Goal: Information Seeking & Learning: Learn about a topic

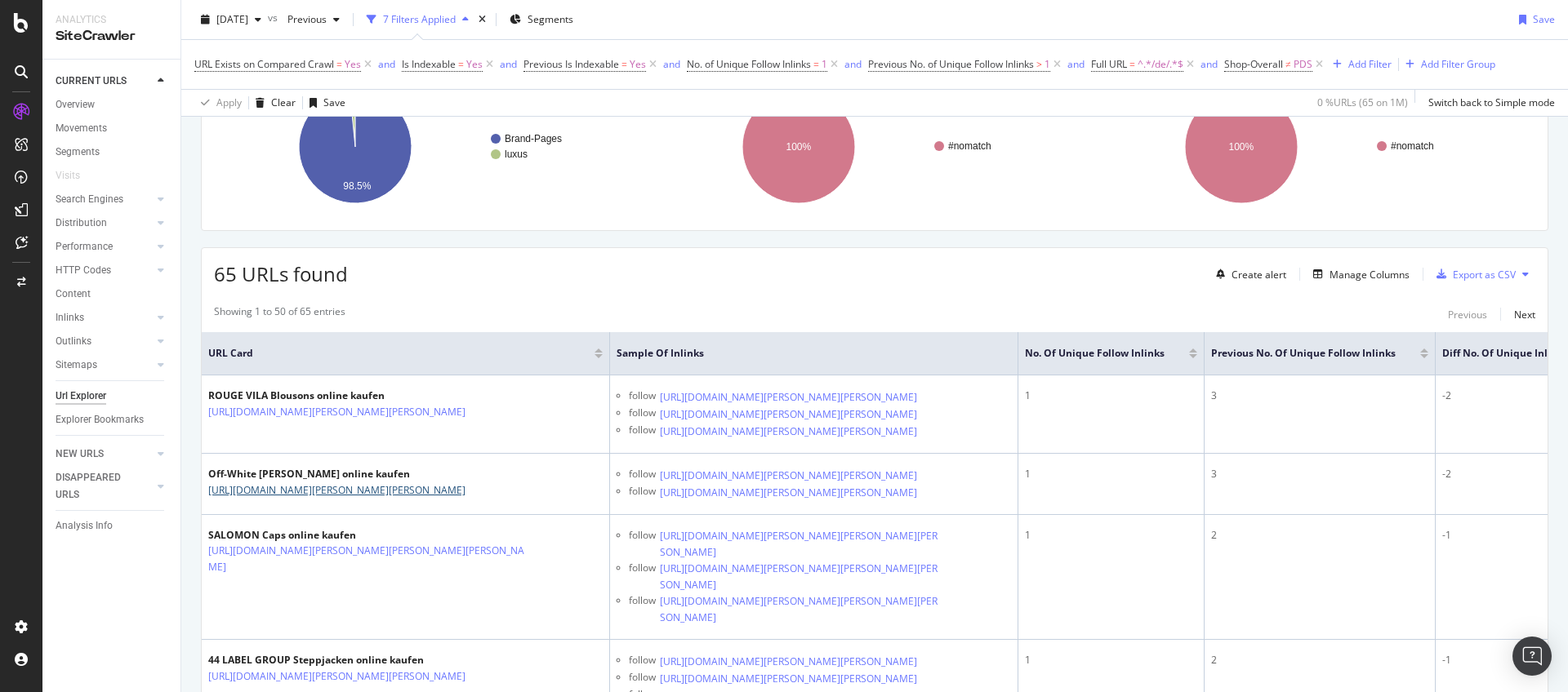
scroll to position [241, 0]
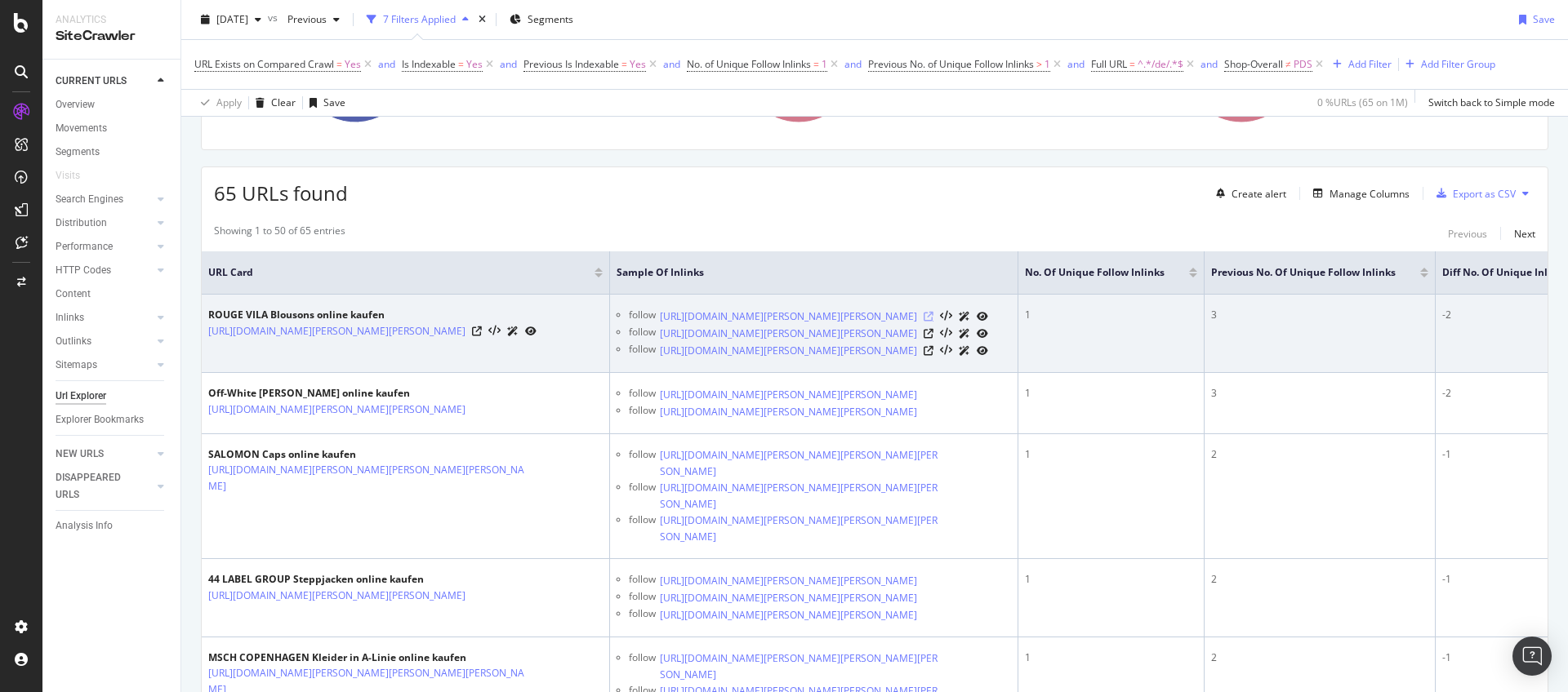
click at [934, 322] on icon at bounding box center [928, 316] width 10 height 10
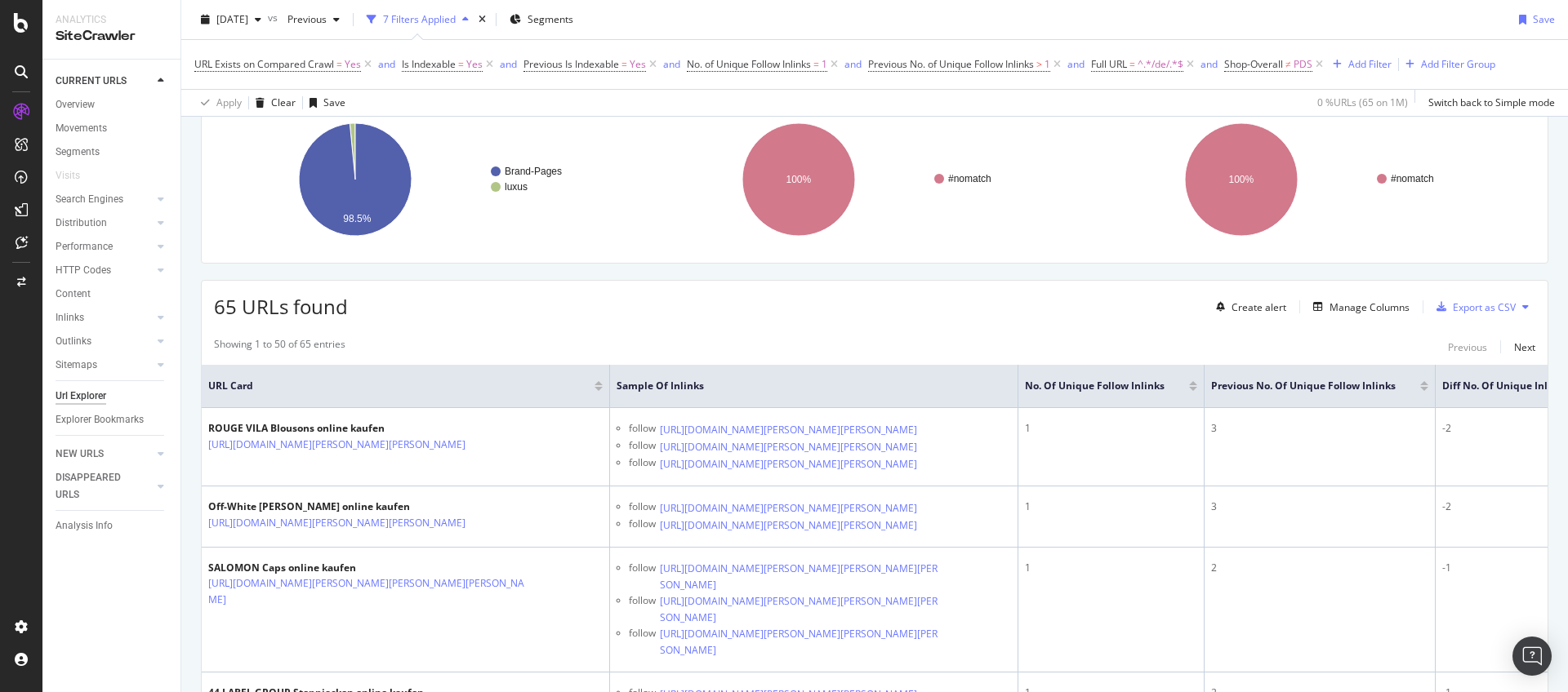
scroll to position [24, 0]
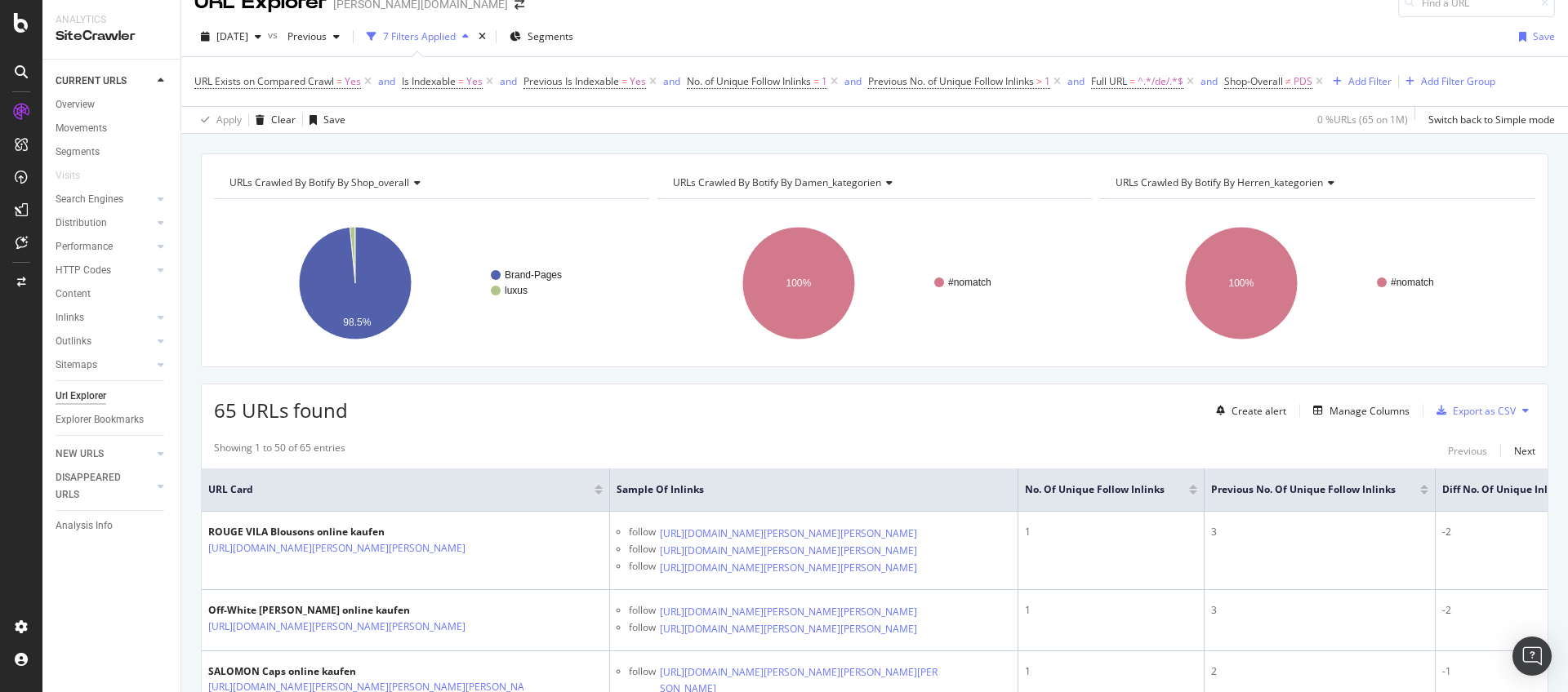
click at [1192, 488] on div at bounding box center [1192, 487] width 8 height 5
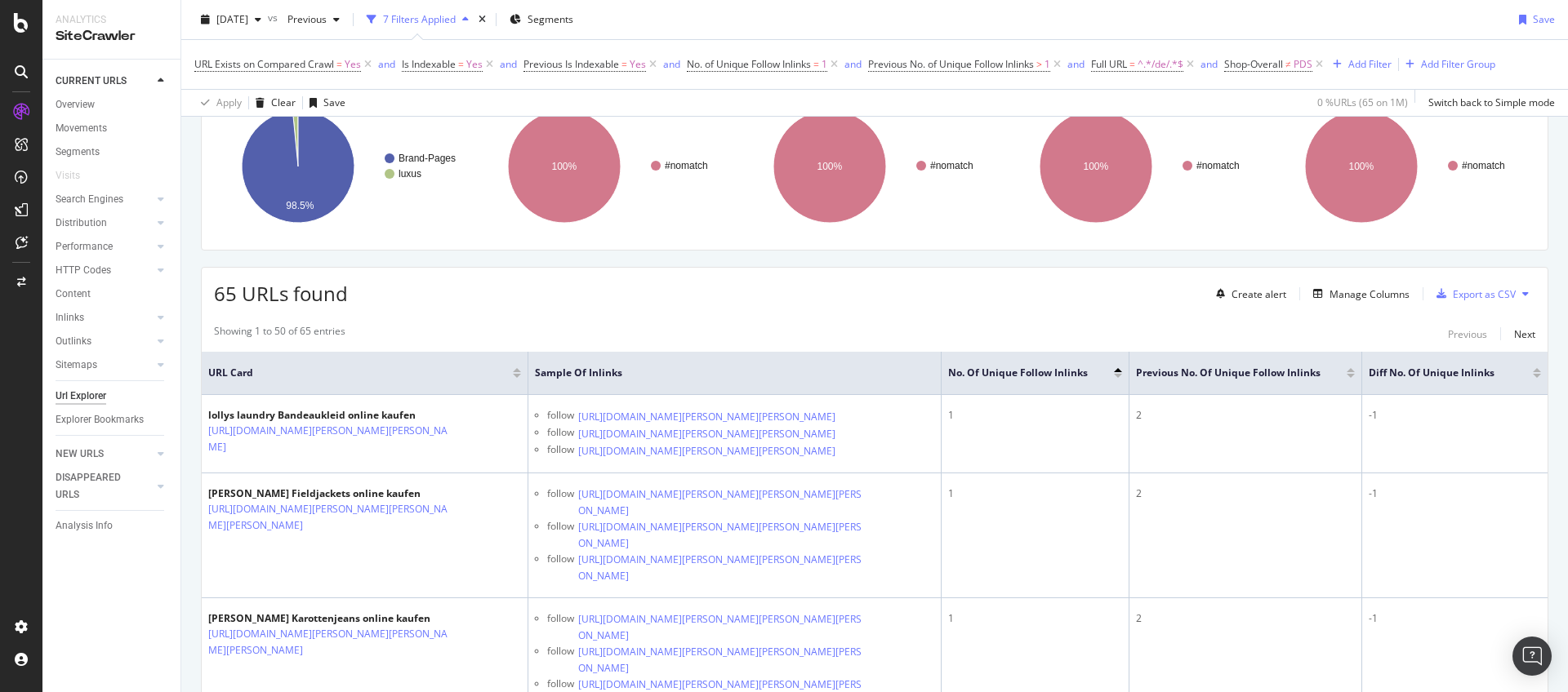
scroll to position [144, 0]
click at [1117, 375] on div at bounding box center [1117, 373] width 8 height 5
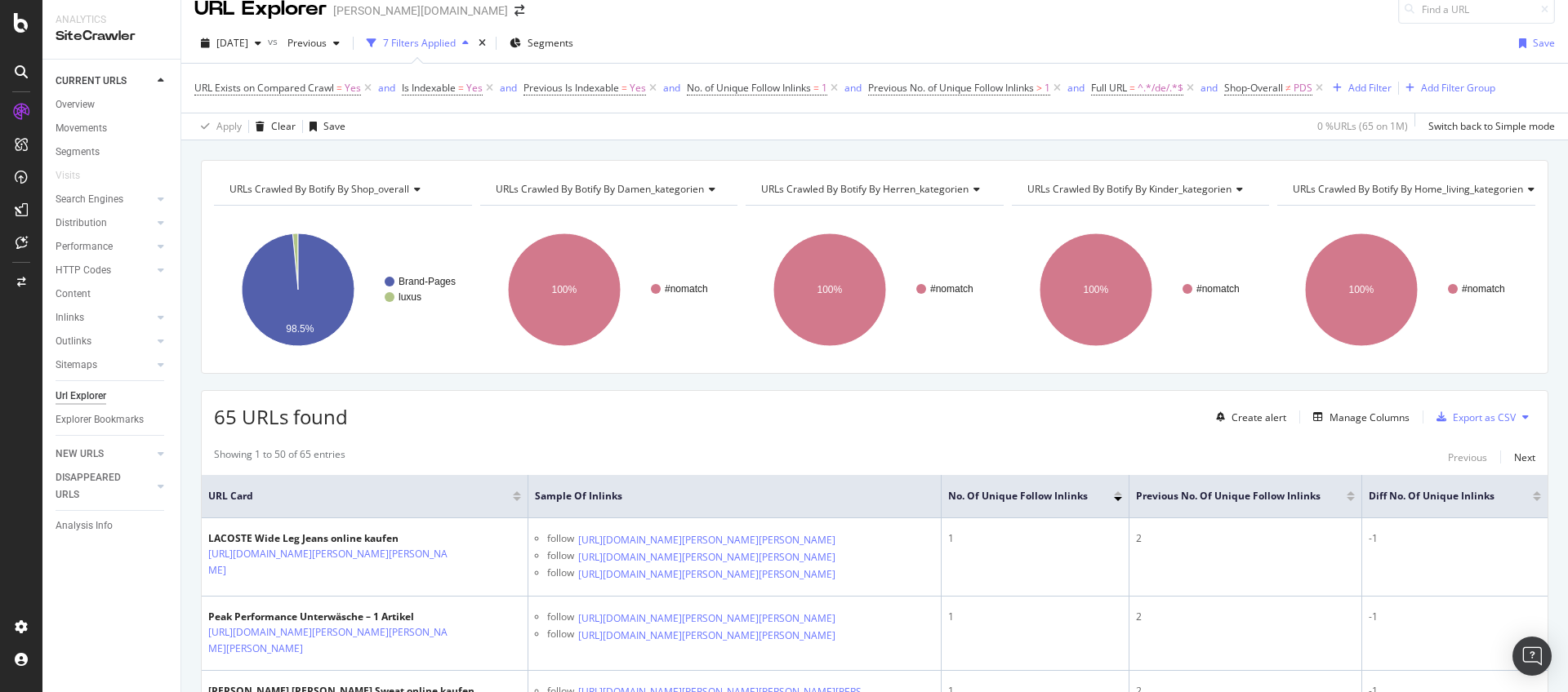
scroll to position [144, 0]
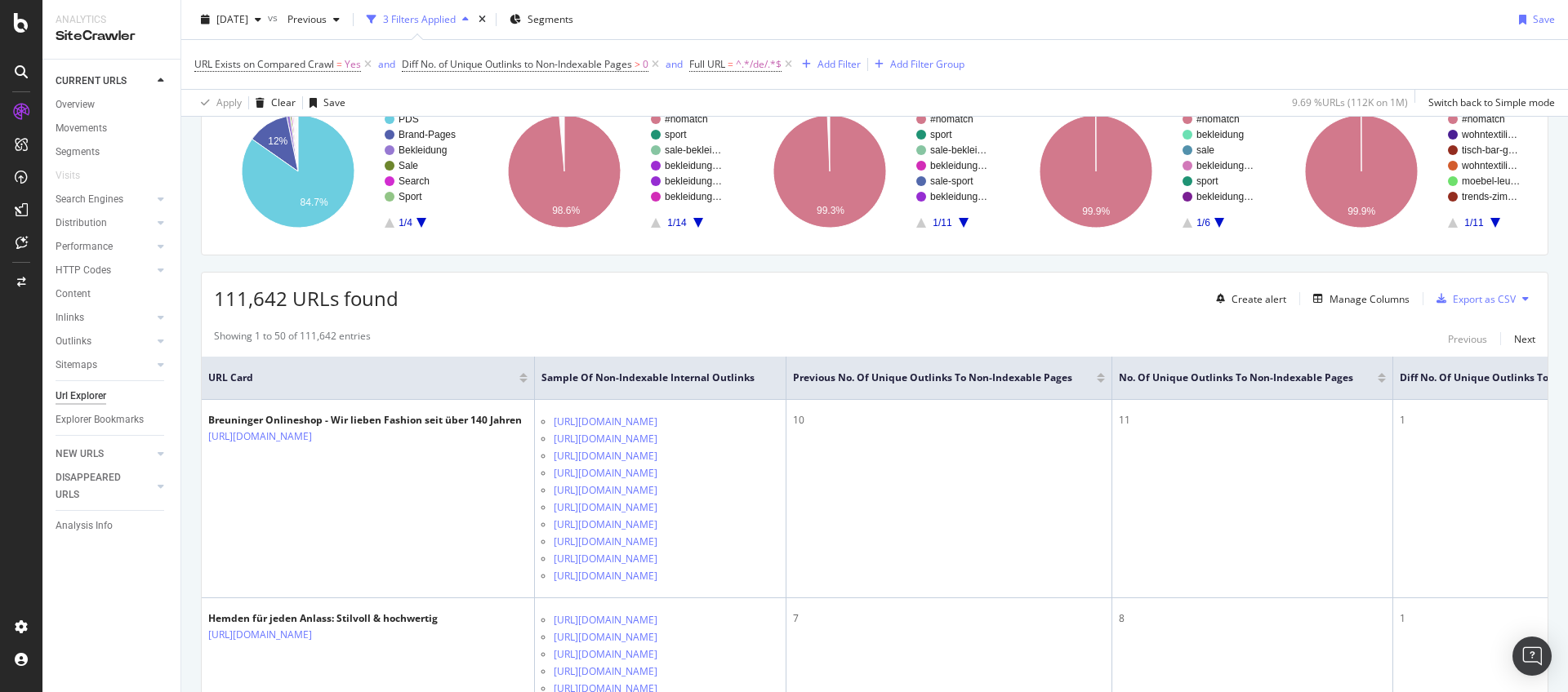
scroll to position [155, 0]
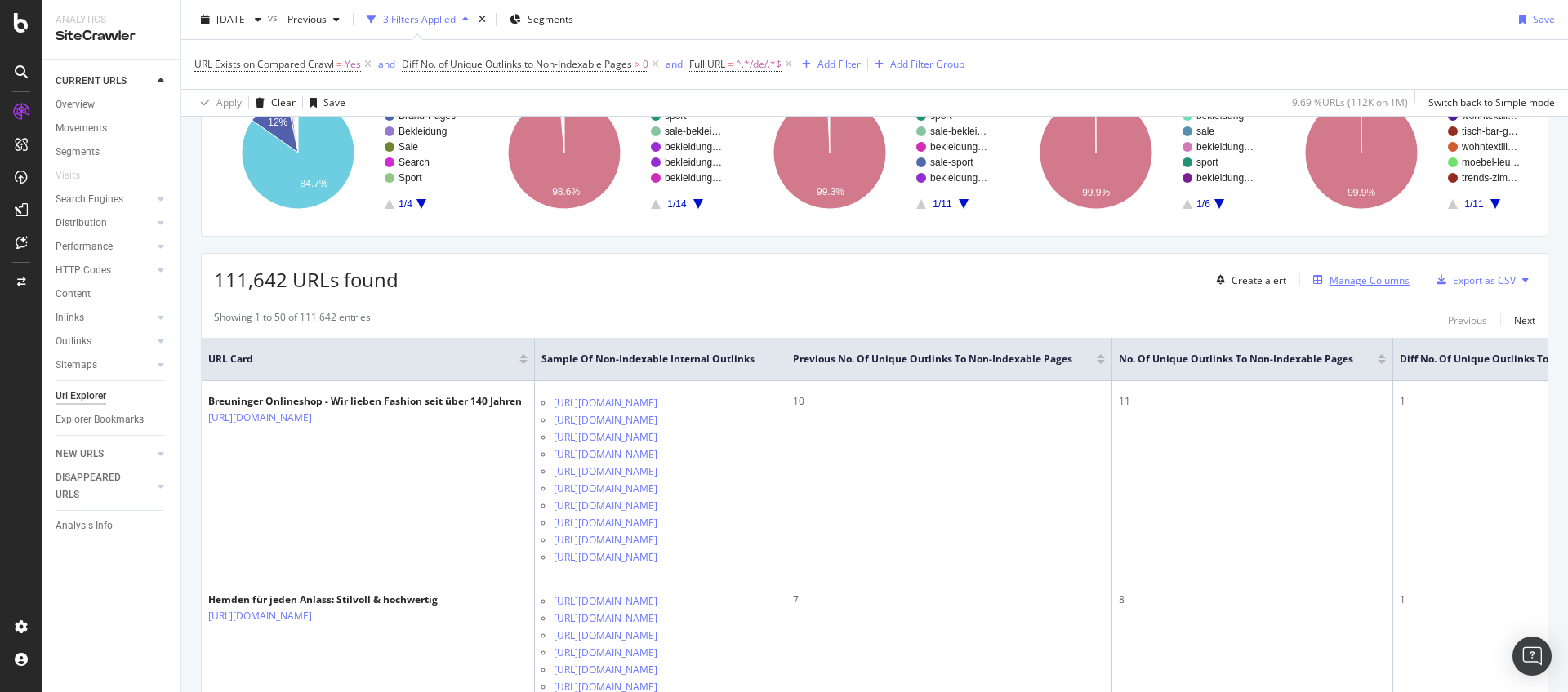
click at [1376, 280] on div "Manage Columns" at bounding box center [1369, 280] width 80 height 14
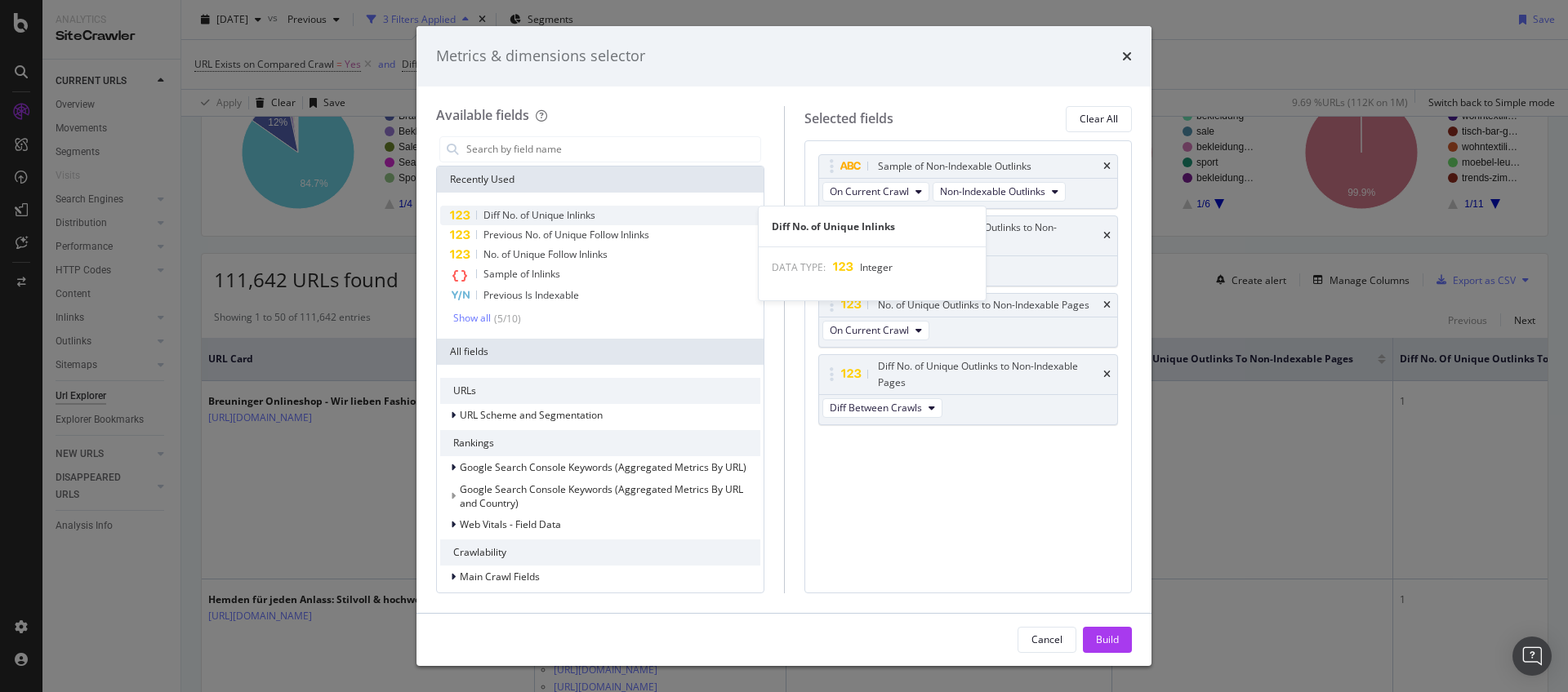
click at [578, 211] on span "Diff No. of Unique Inlinks" at bounding box center [540, 214] width 112 height 14
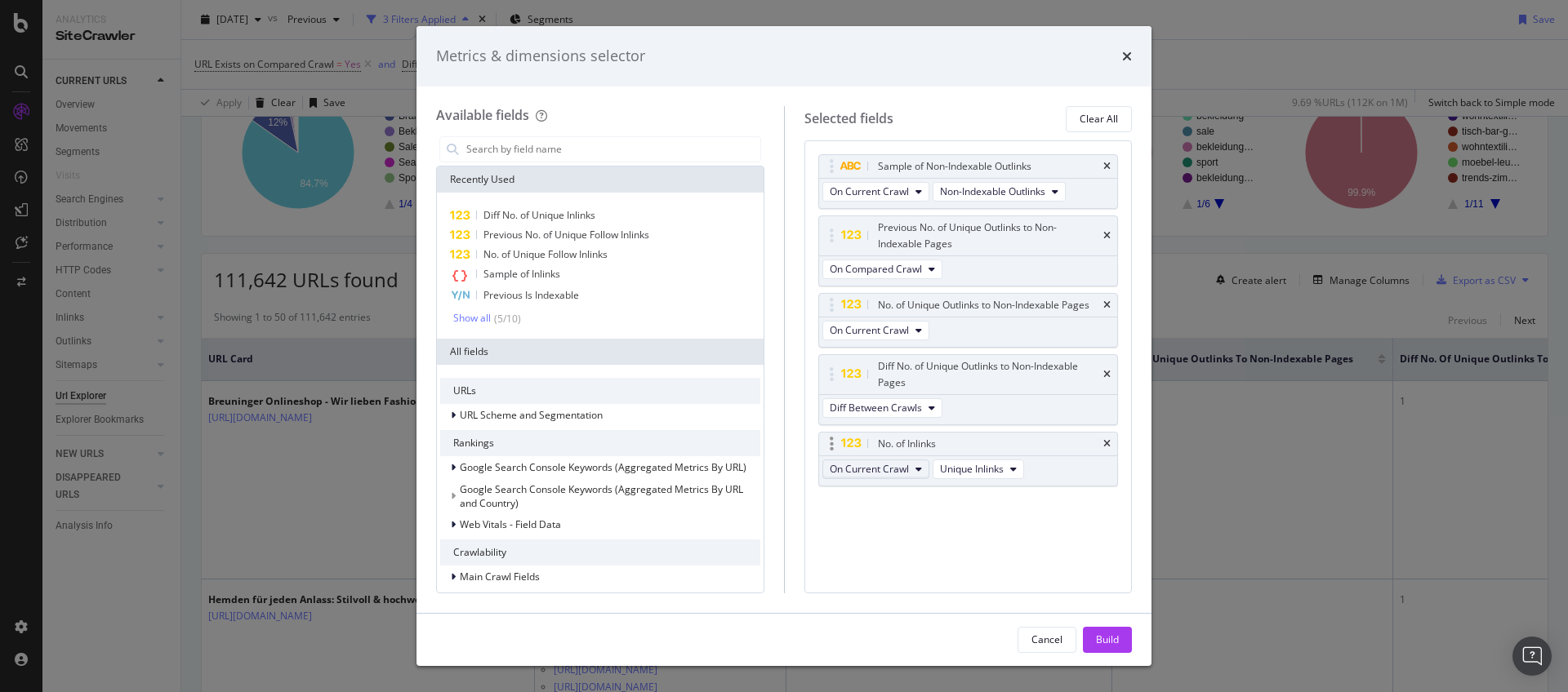
click at [855, 464] on span "On Current Crawl" at bounding box center [869, 468] width 80 height 14
click at [867, 549] on div "Diff Between Crawls" at bounding box center [882, 558] width 118 height 23
drag, startPoint x: 833, startPoint y: 446, endPoint x: 833, endPoint y: 313, distance: 133.0
click at [833, 313] on body "Analytics SiteCrawler CURRENT URLS Overview Movements Segments Visits Search En…" at bounding box center [784, 346] width 1568 height 692
drag, startPoint x: 1086, startPoint y: 636, endPoint x: 998, endPoint y: 590, distance: 99.3
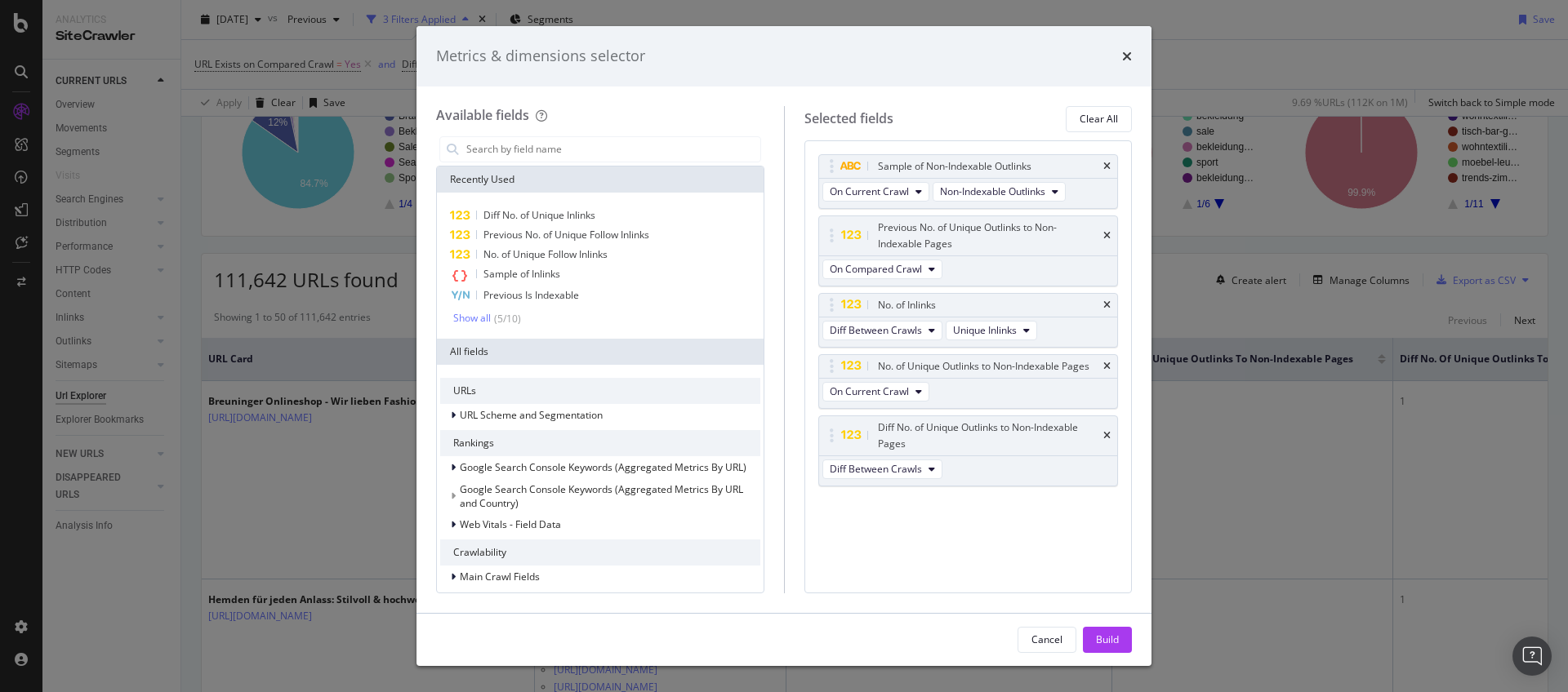
click at [1088, 635] on button "Build" at bounding box center [1107, 640] width 49 height 26
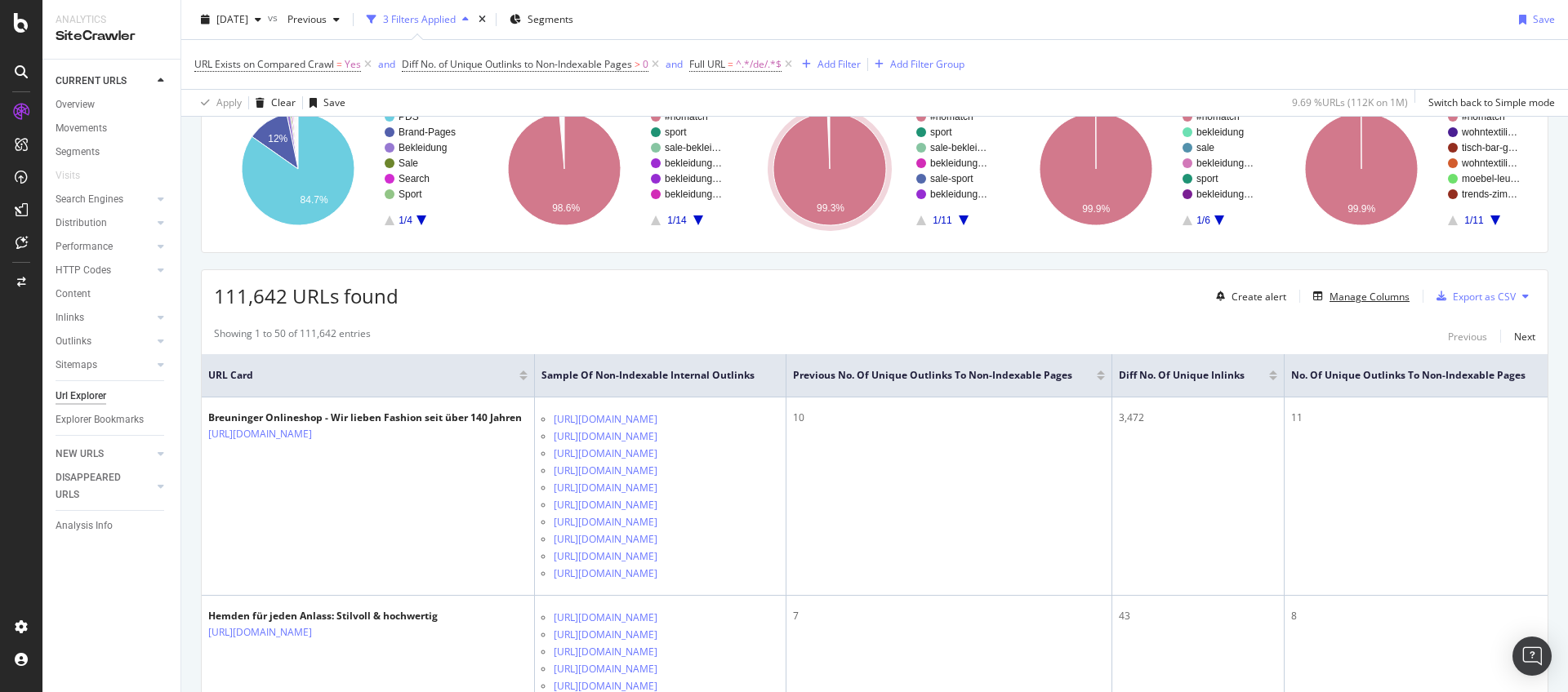
scroll to position [148, 0]
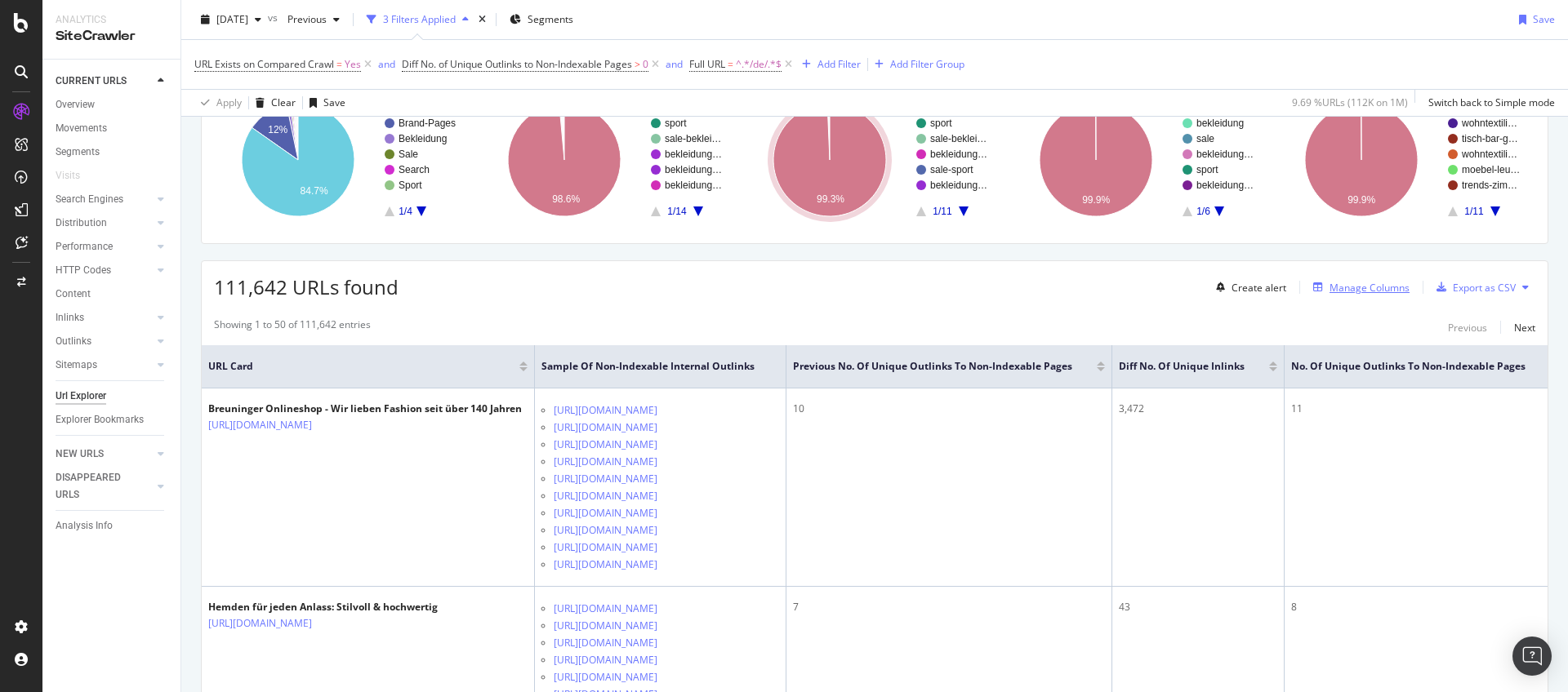
click at [1329, 284] on div "Manage Columns" at bounding box center [1369, 287] width 80 height 14
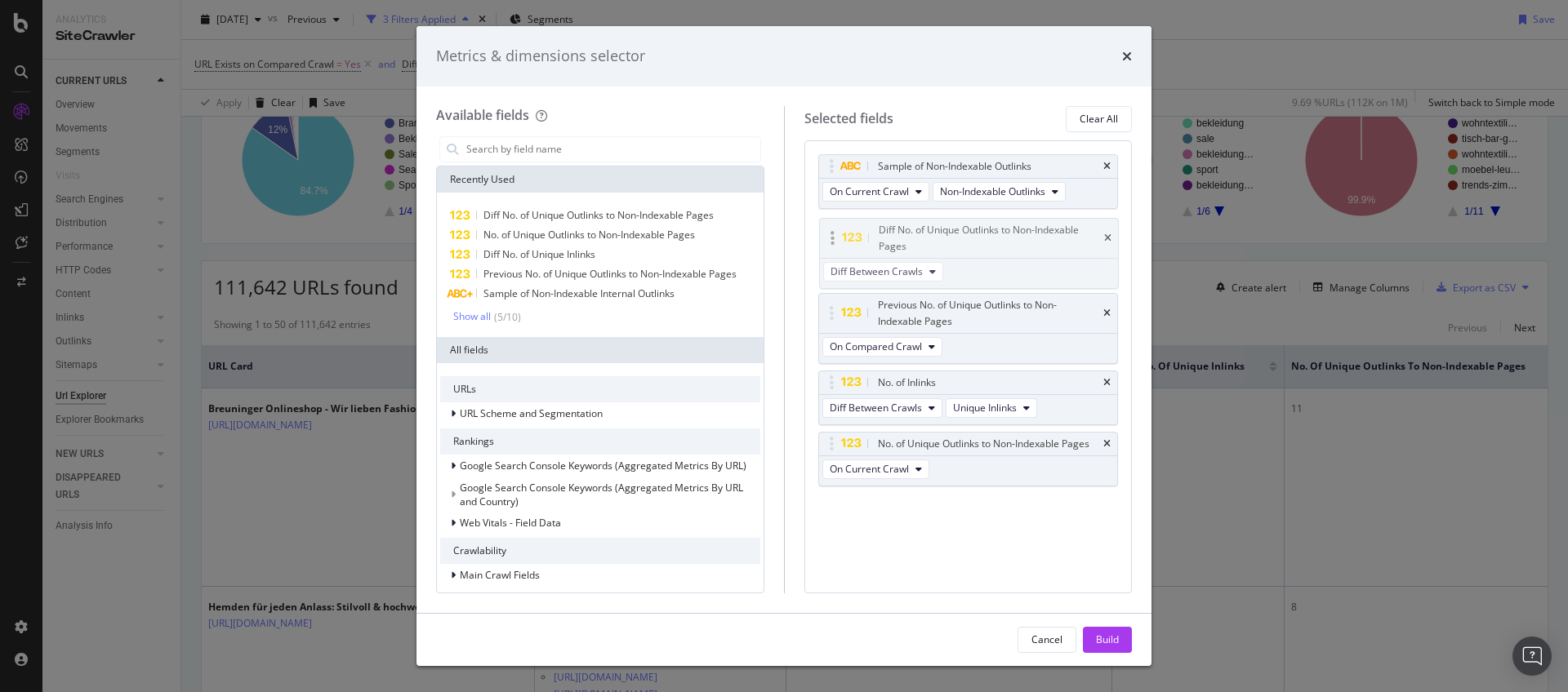
drag, startPoint x: 830, startPoint y: 434, endPoint x: 831, endPoint y: 236, distance: 198.0
click at [831, 236] on body "Analytics SiteCrawler CURRENT URLS Overview Movements Segments Visits Search En…" at bounding box center [784, 346] width 1568 height 692
click at [1113, 649] on div "Build" at bounding box center [1106, 640] width 23 height 24
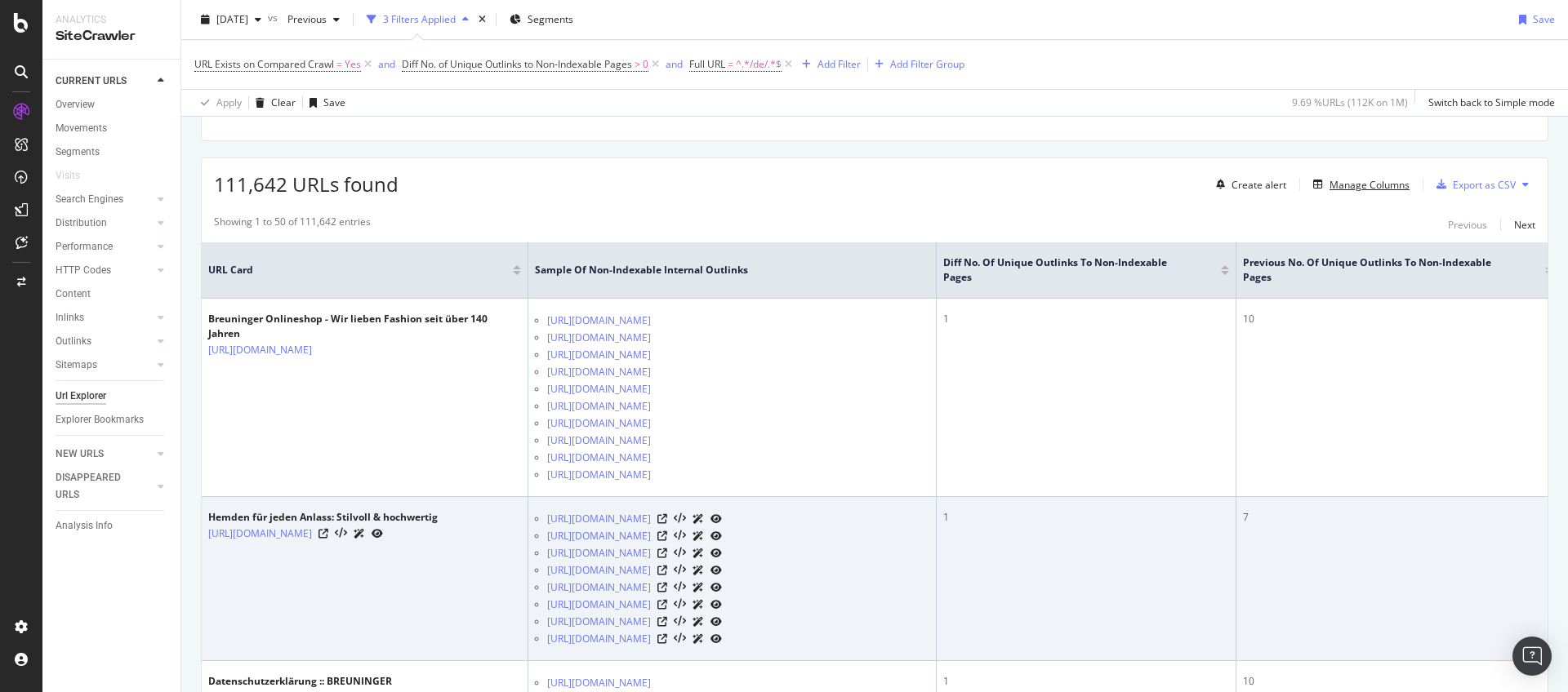
scroll to position [257, 0]
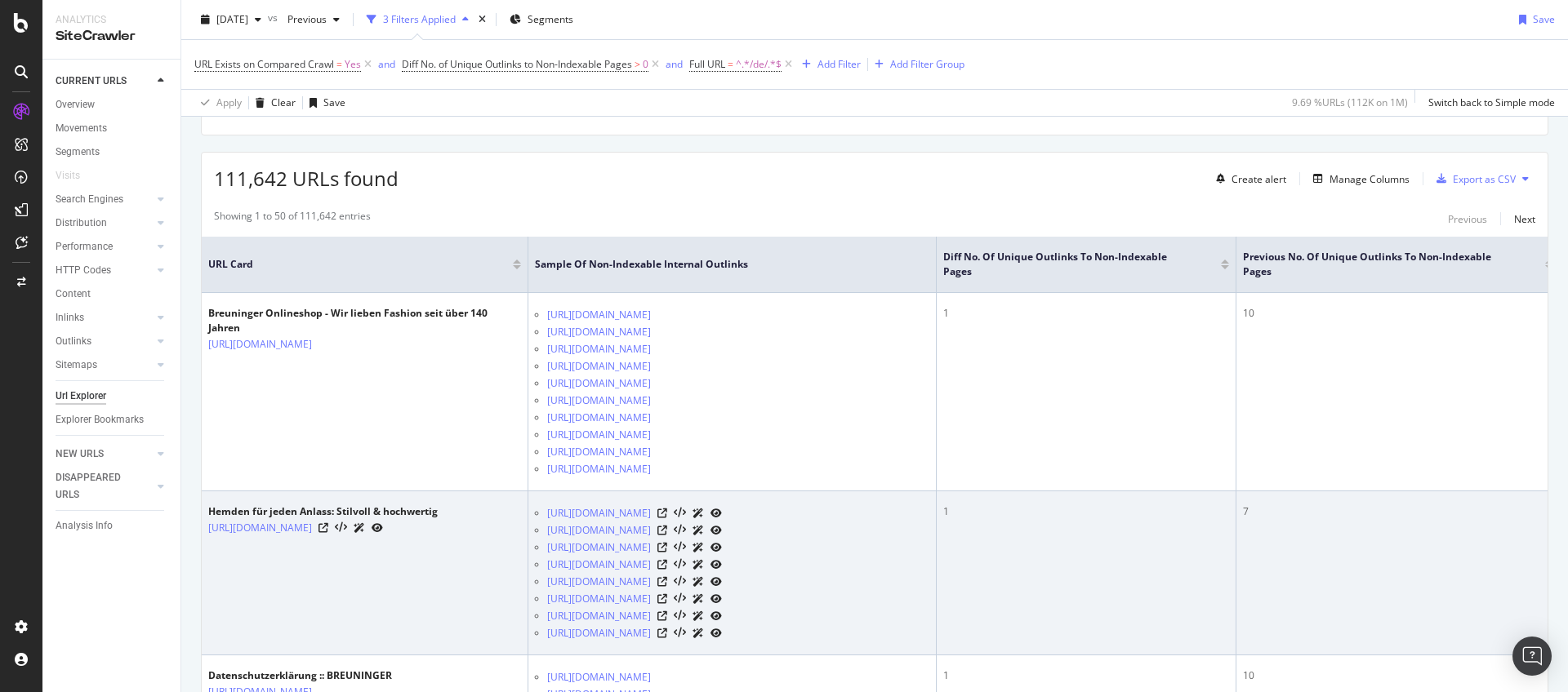
drag, startPoint x: 1074, startPoint y: 658, endPoint x: 1178, endPoint y: 647, distance: 104.6
drag, startPoint x: 1177, startPoint y: 636, endPoint x: 1299, endPoint y: 622, distance: 122.8
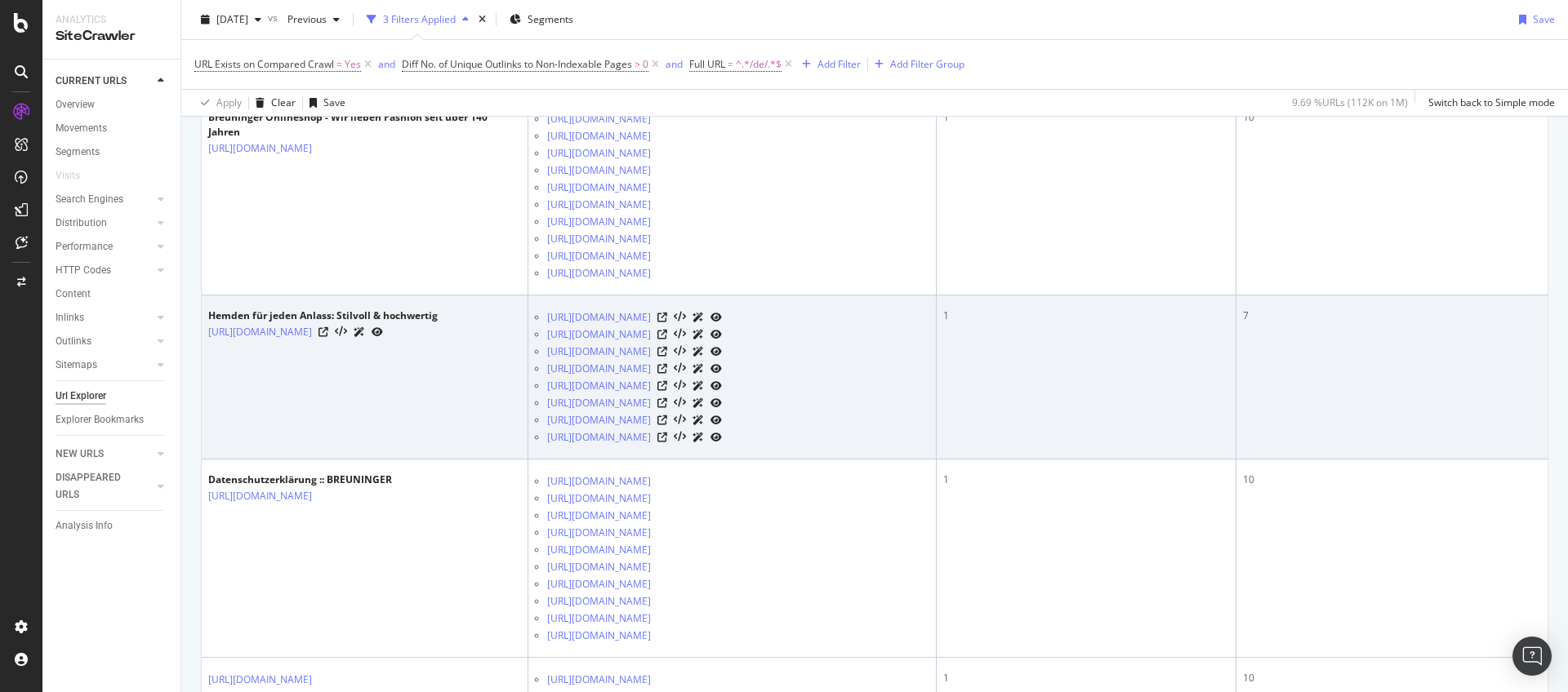
scroll to position [274, 0]
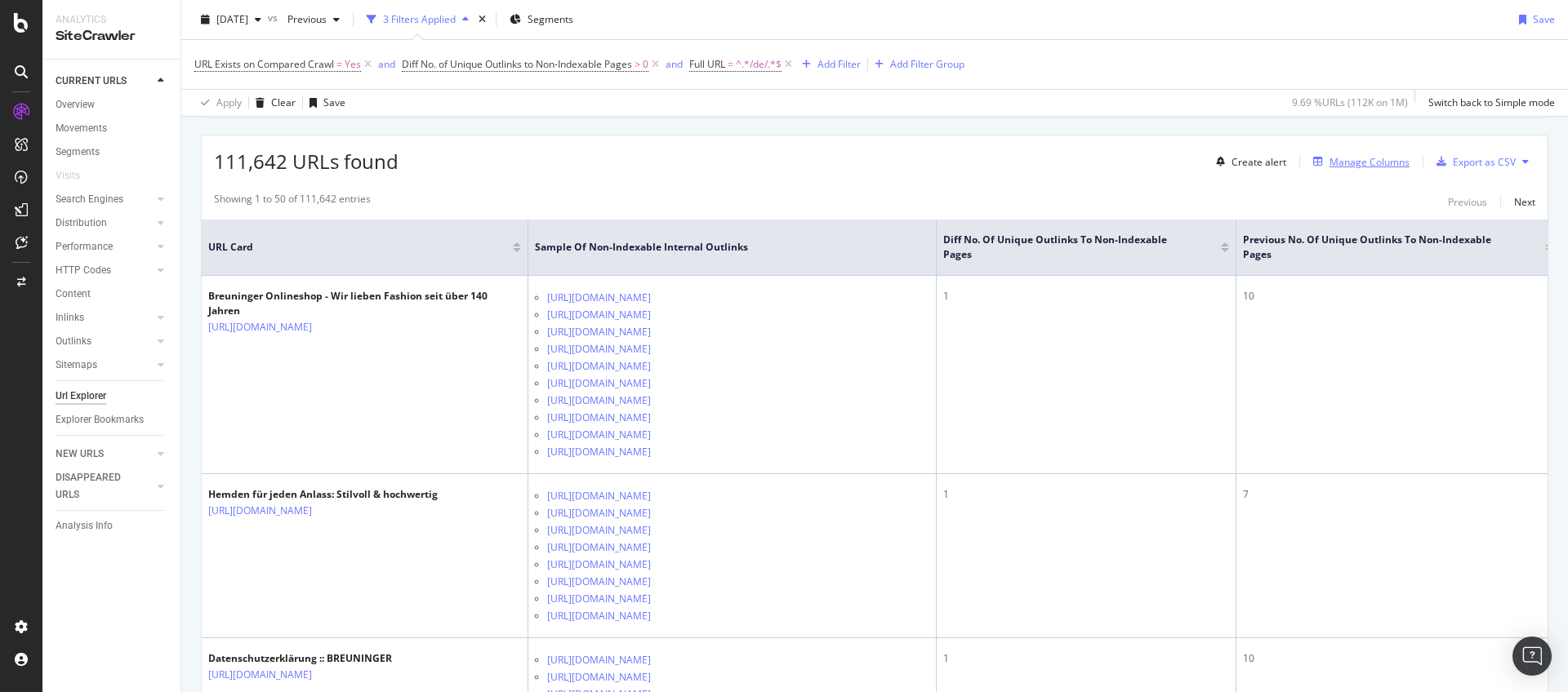
click at [1353, 168] on button "Manage Columns" at bounding box center [1358, 162] width 103 height 20
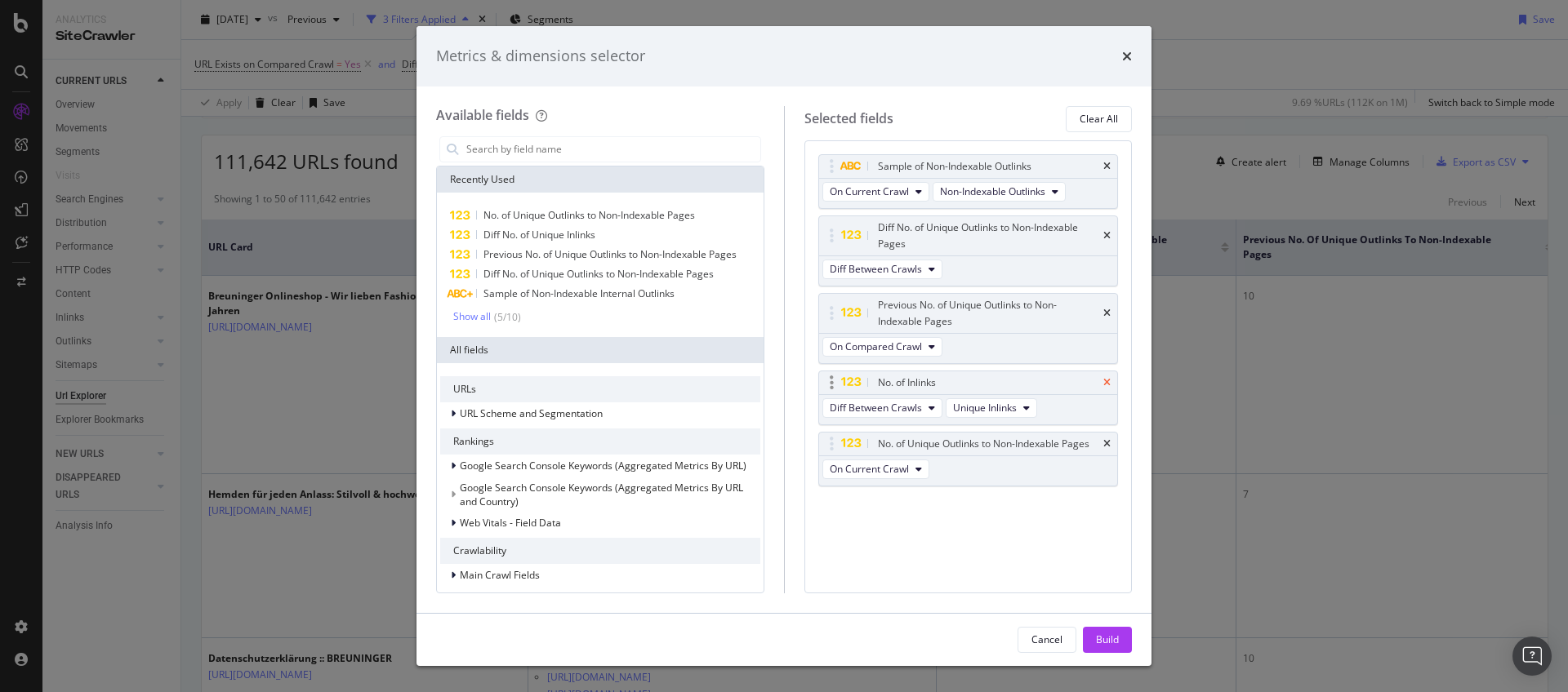
click at [1103, 381] on icon "times" at bounding box center [1107, 382] width 7 height 10
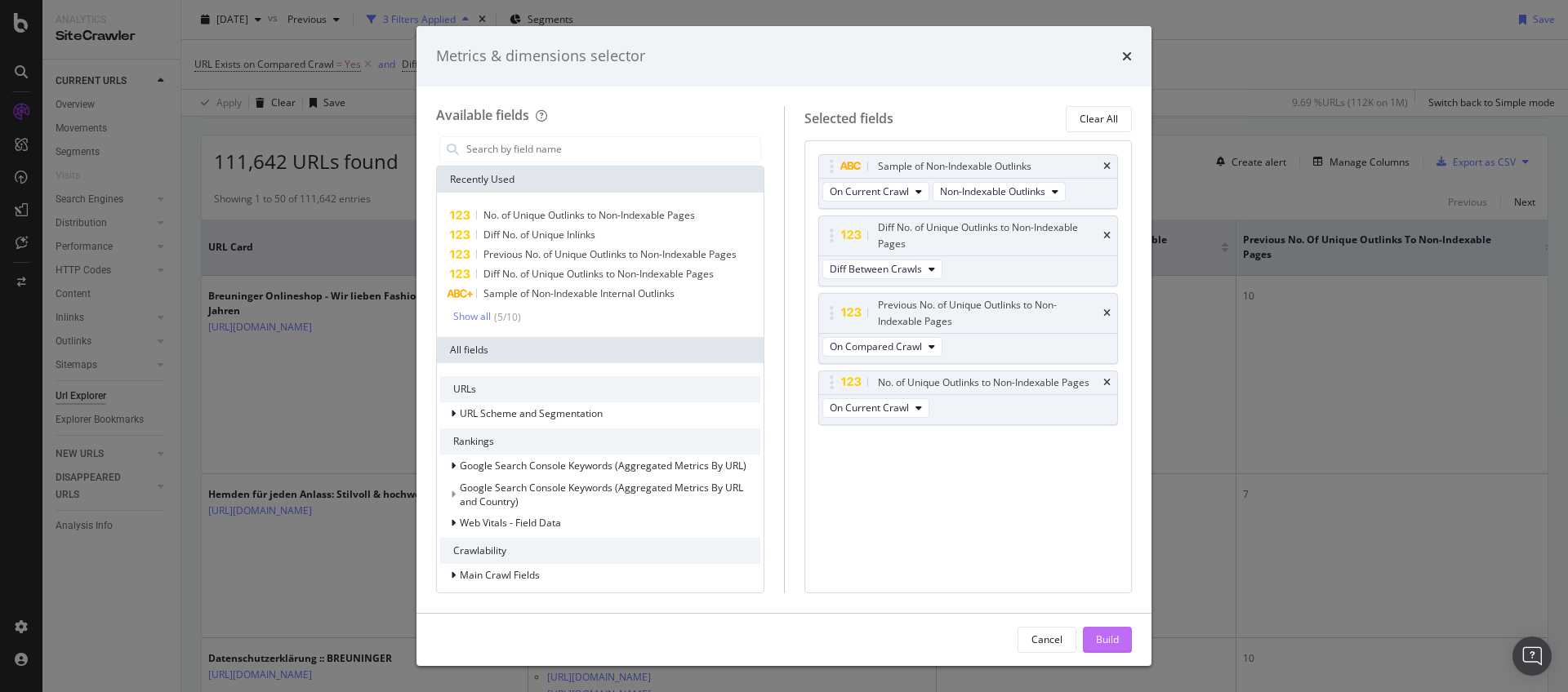
click at [1103, 633] on div "Build" at bounding box center [1106, 639] width 23 height 14
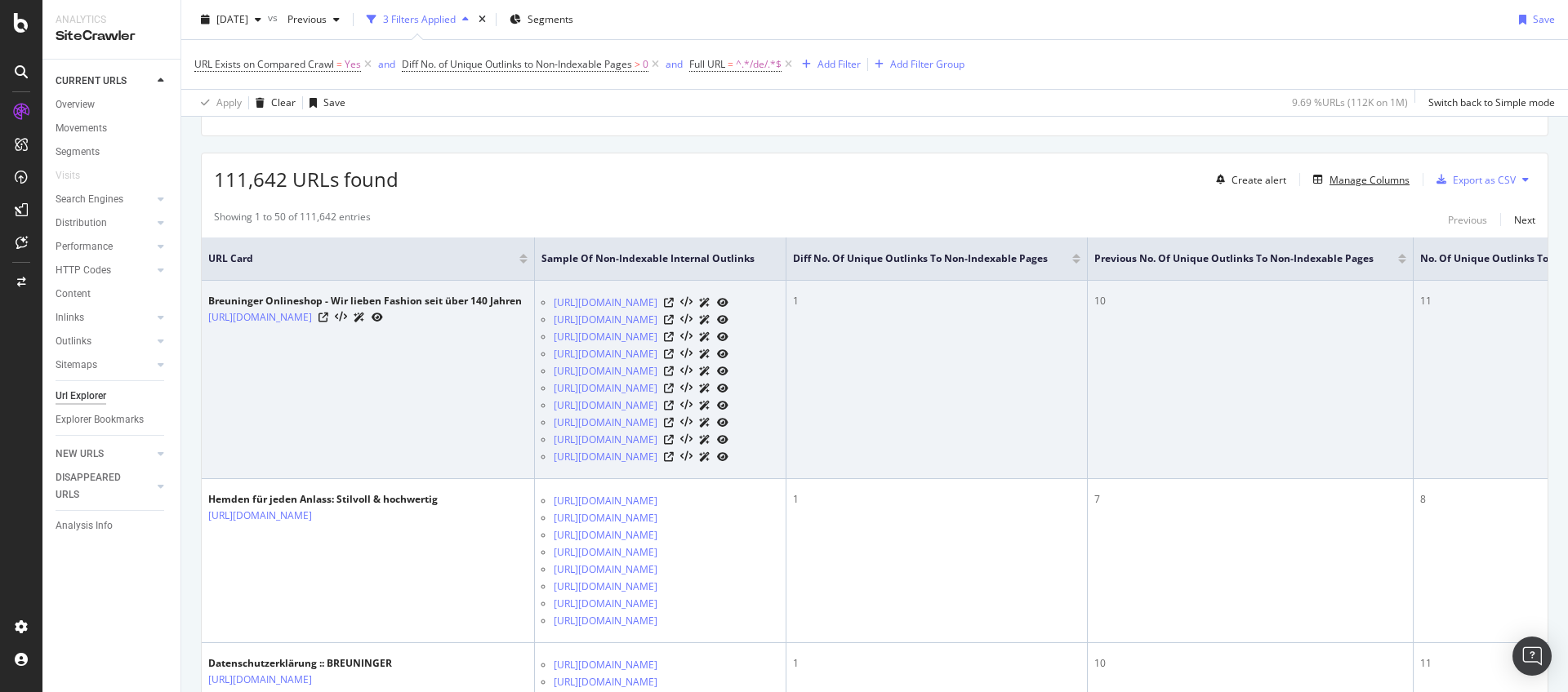
scroll to position [267, 0]
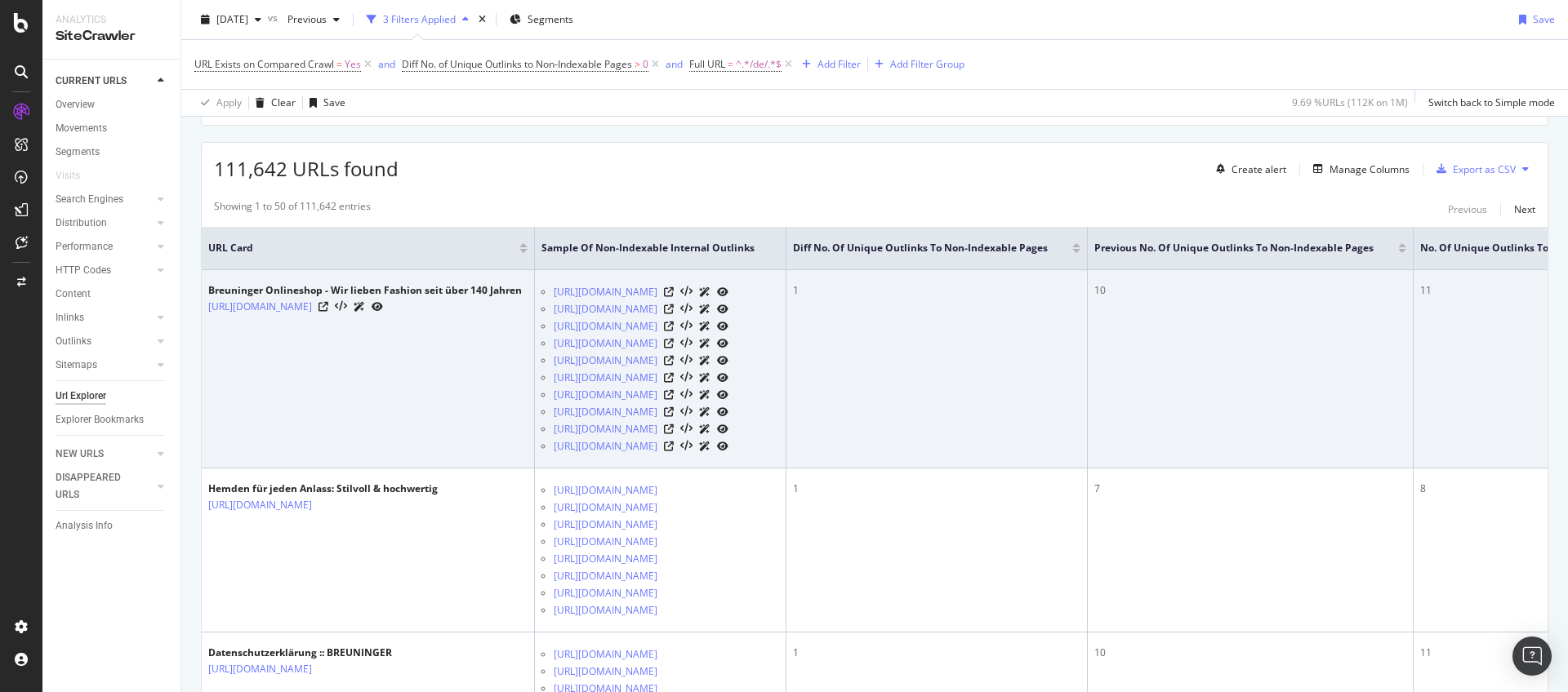
drag, startPoint x: 1064, startPoint y: 434, endPoint x: 1103, endPoint y: 431, distance: 39.1
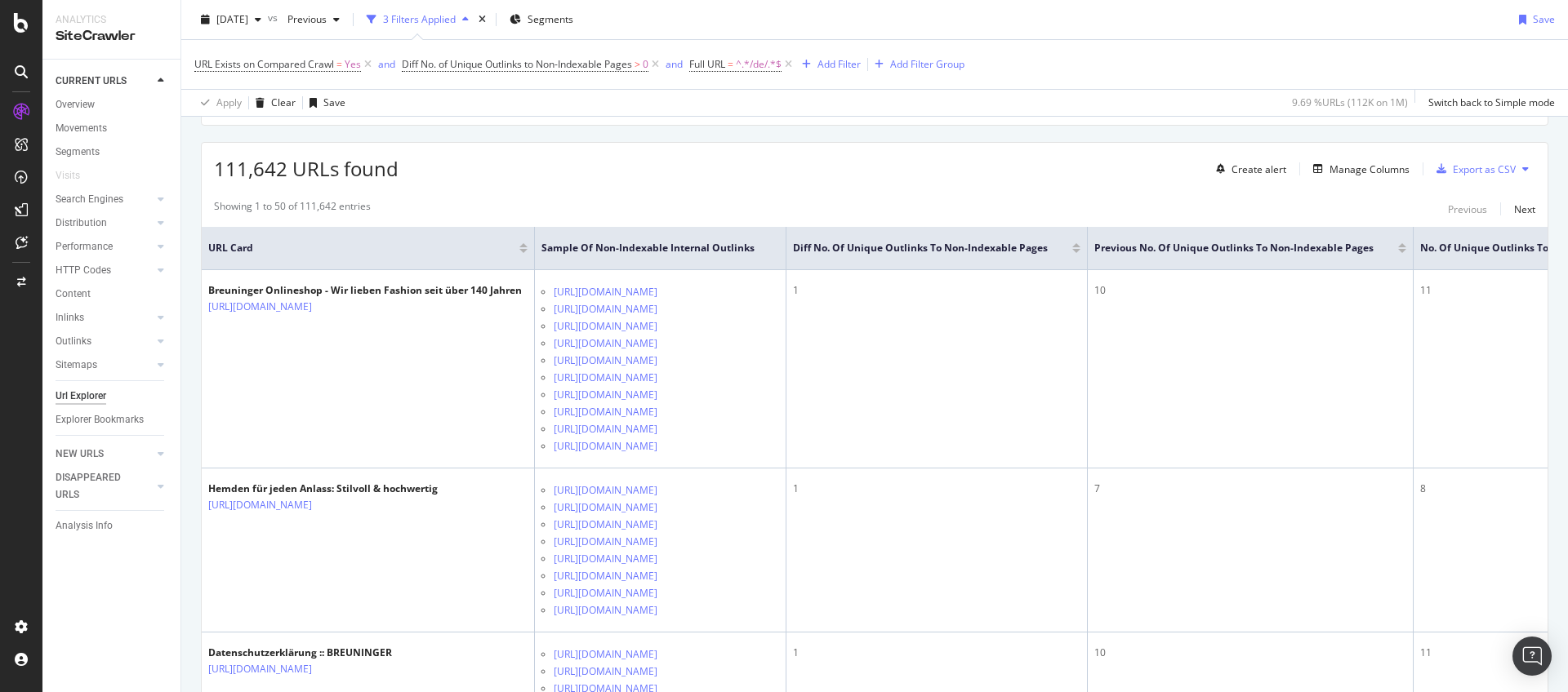
click at [1169, 106] on div "Apply Clear Save 9.69 % URLs ( 112K on 1M ) Switch back to Simple mode" at bounding box center [875, 102] width 1386 height 27
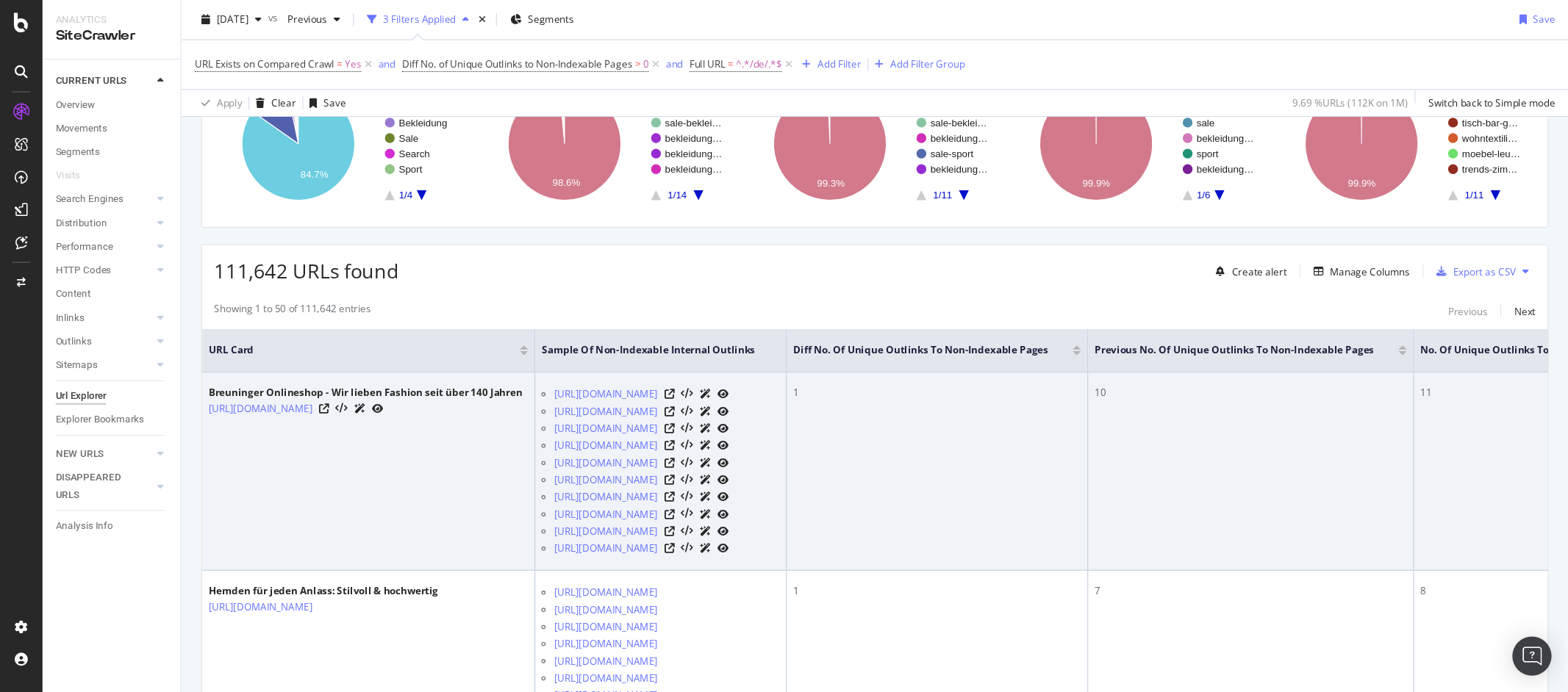
scroll to position [133, 0]
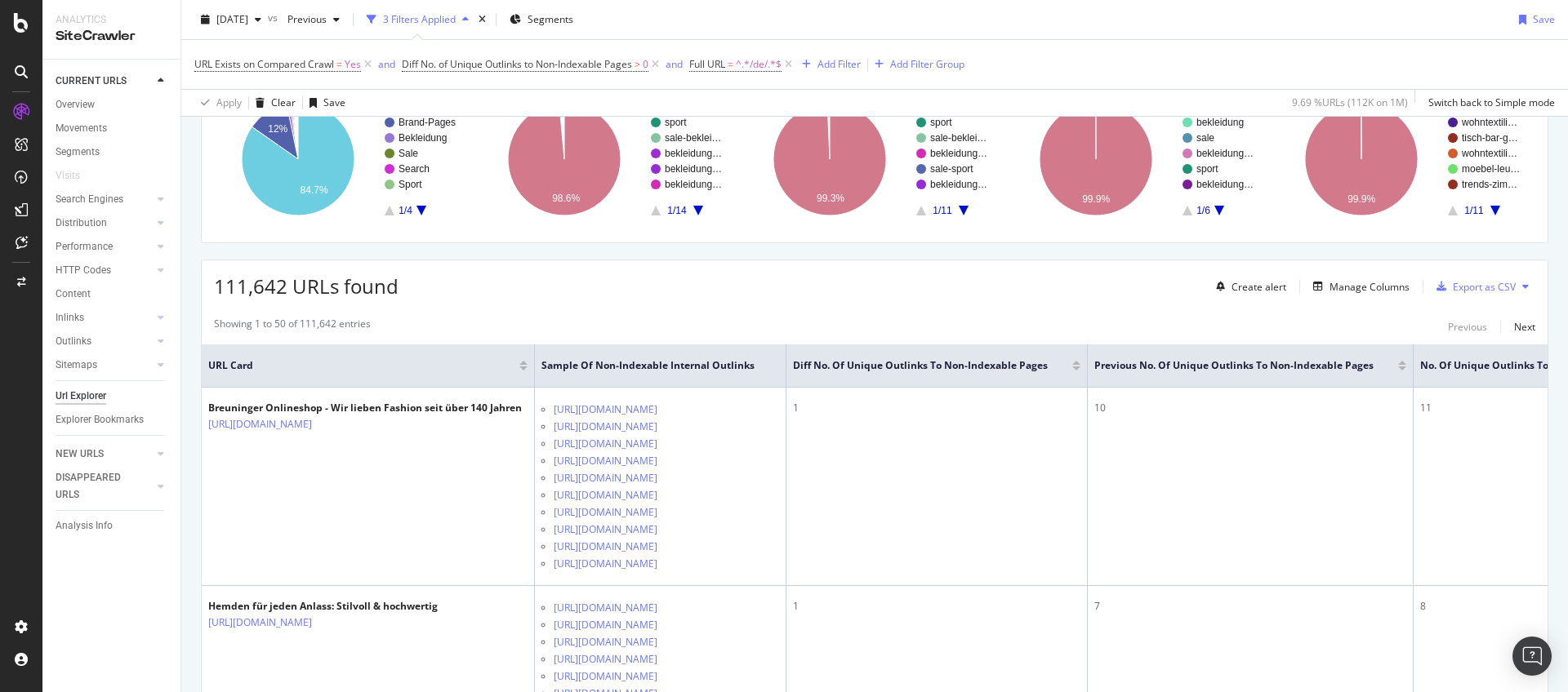
drag, startPoint x: 1216, startPoint y: 334, endPoint x: 1282, endPoint y: 330, distance: 66.1
click at [1300, 327] on div "Showing 1 to 50 of 111,642 entries Previous Next" at bounding box center [874, 327] width 1346 height 20
click at [1301, 326] on div "Showing 1 to 50 of 111,642 entries Previous Next" at bounding box center [874, 327] width 1346 height 20
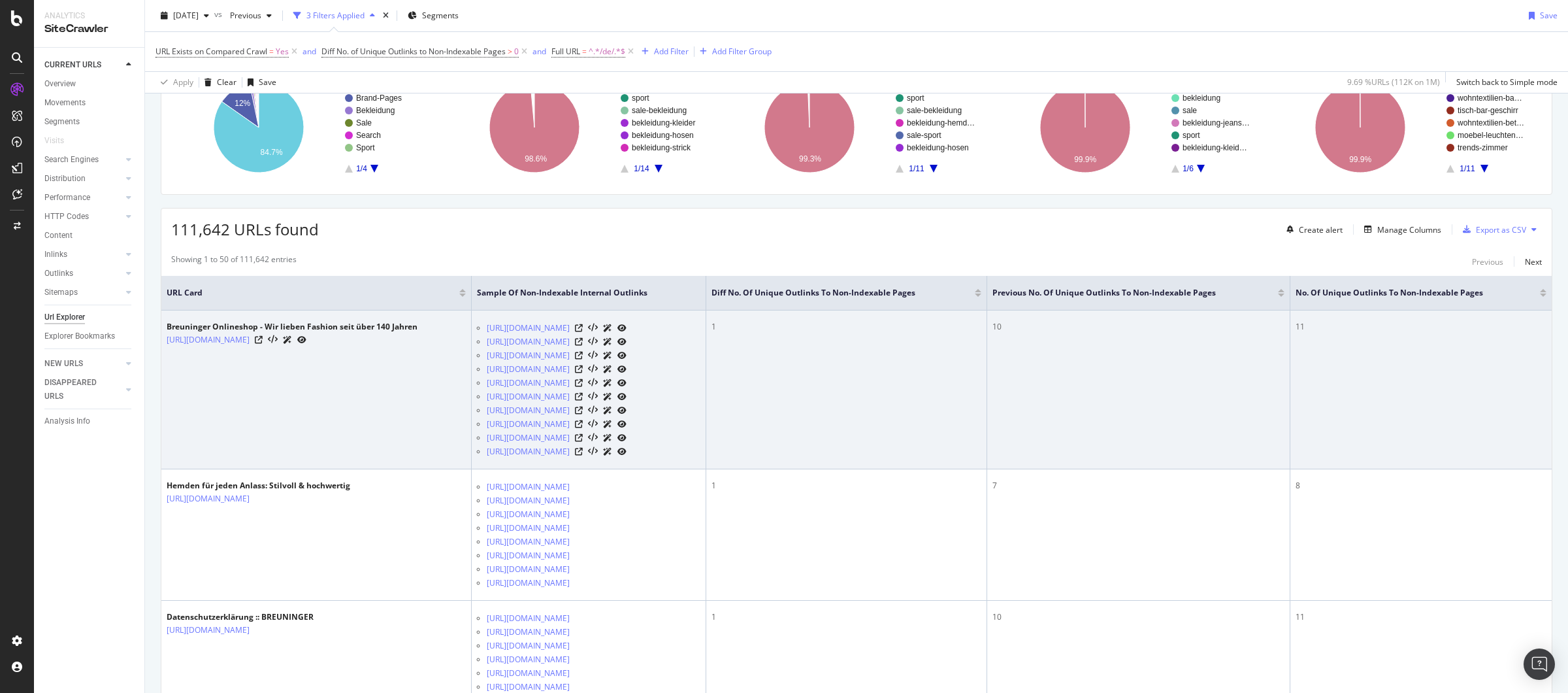
drag, startPoint x: 1288, startPoint y: 352, endPoint x: 1296, endPoint y: 349, distance: 8.5
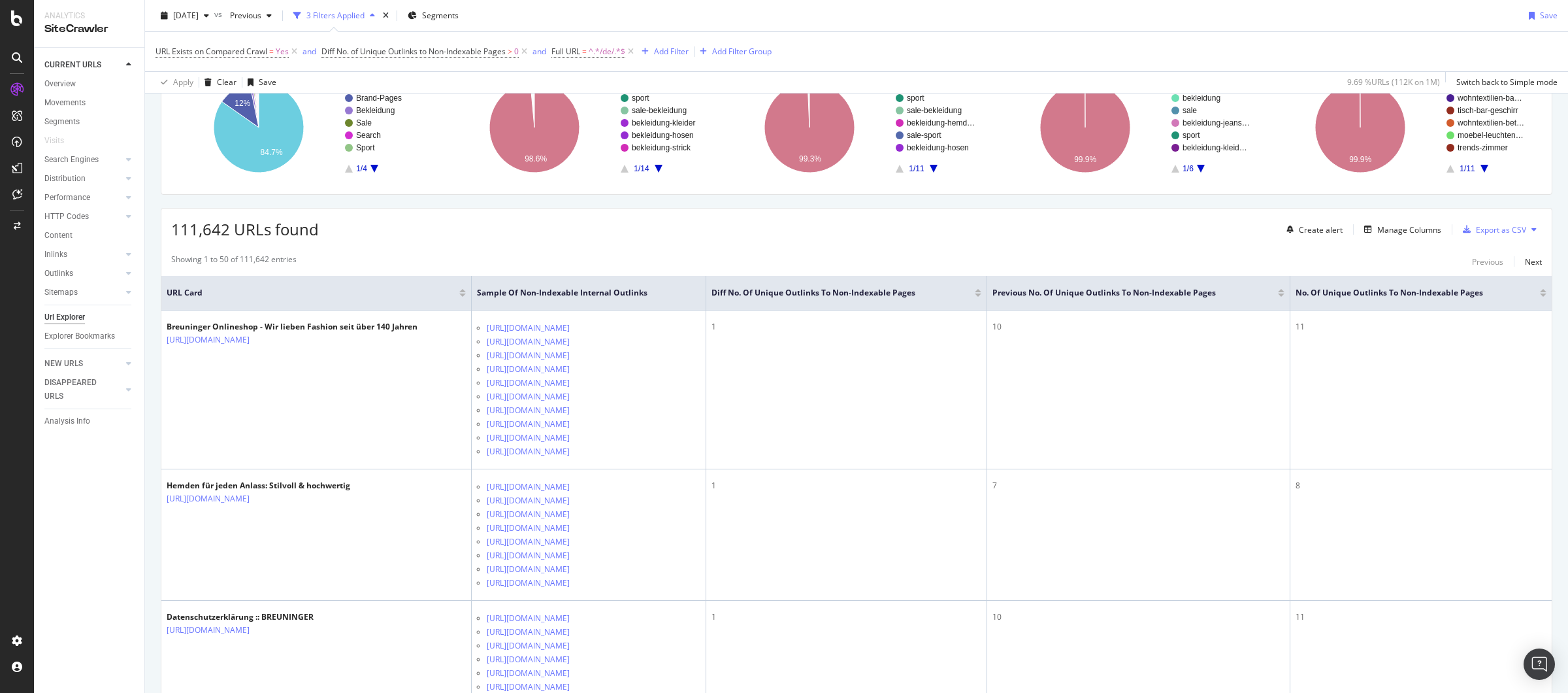
click at [981, 297] on div at bounding box center [978, 295] width 7 height 4
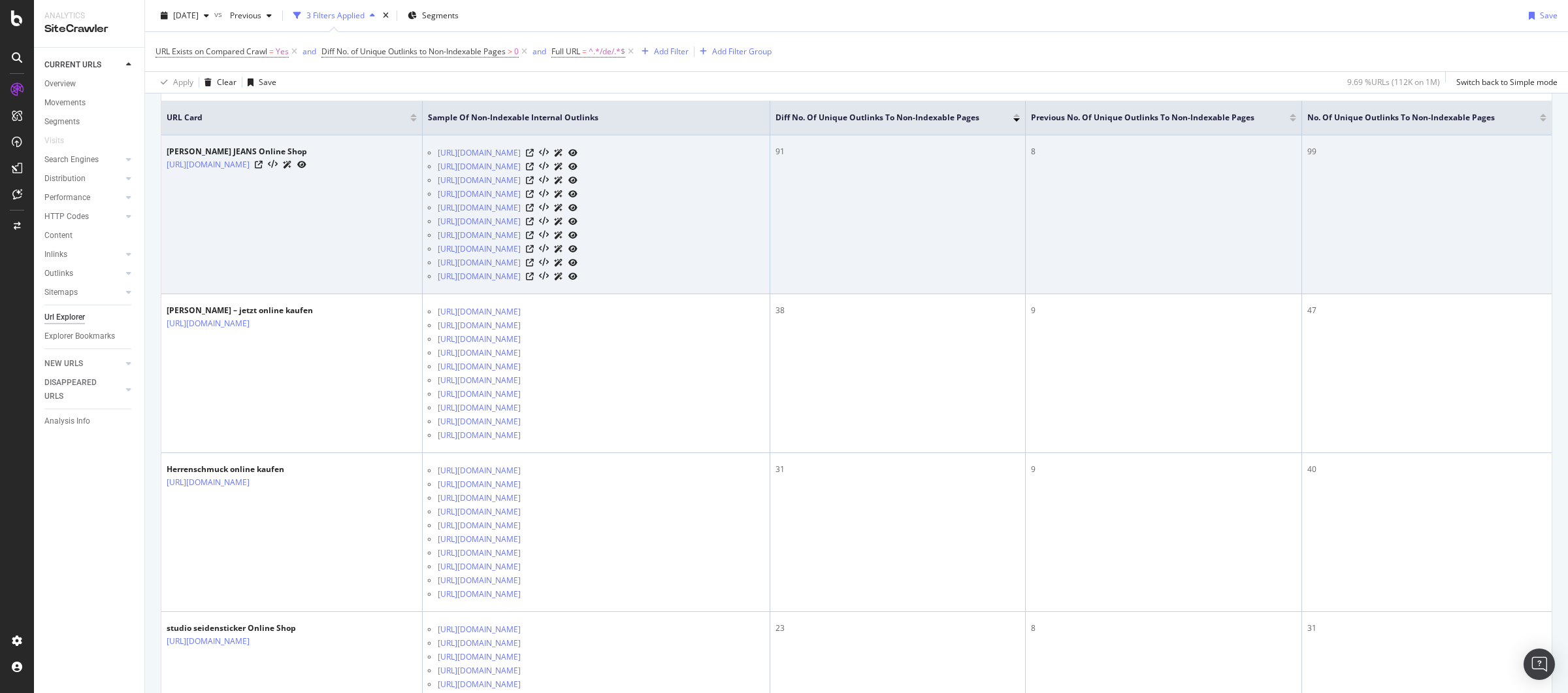
scroll to position [294, 0]
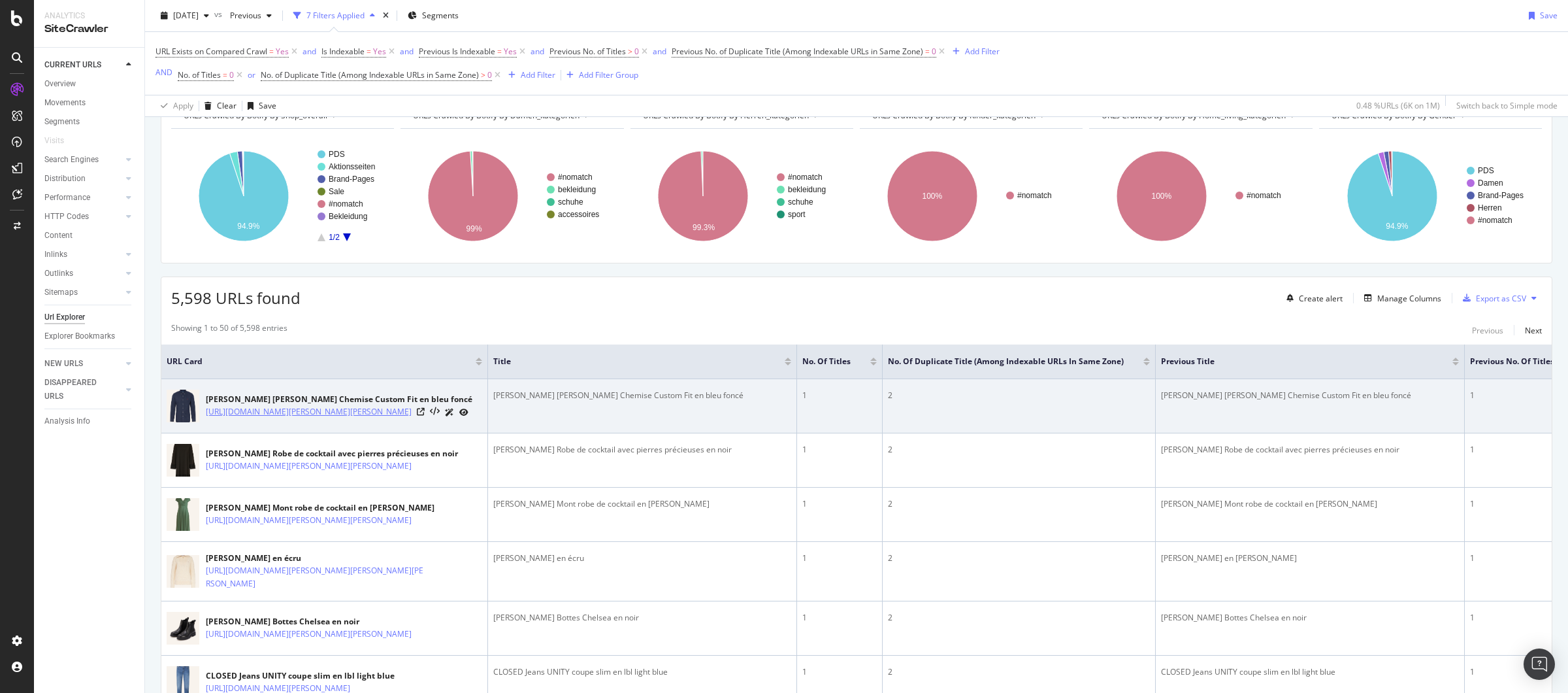
scroll to position [77, 0]
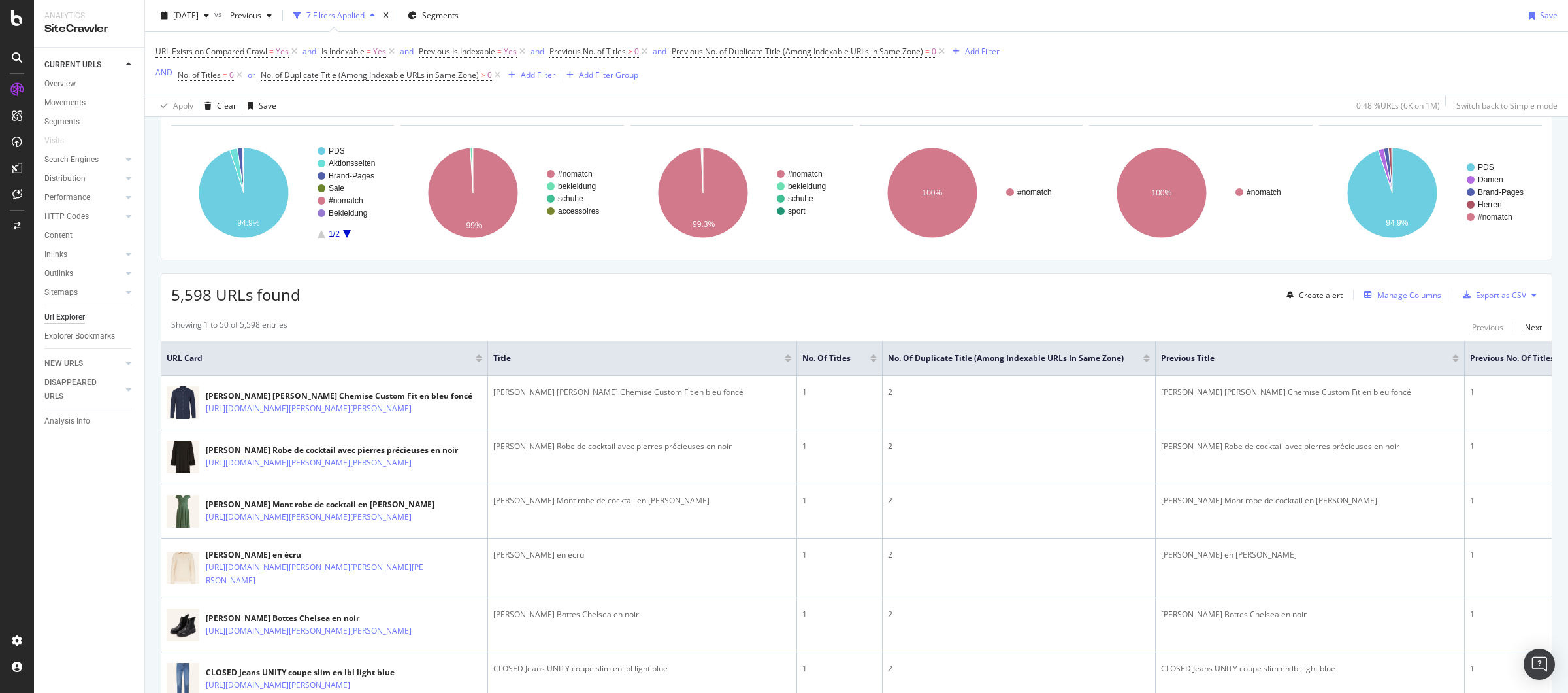
click at [1380, 297] on div "Manage Columns" at bounding box center [1410, 294] width 64 height 11
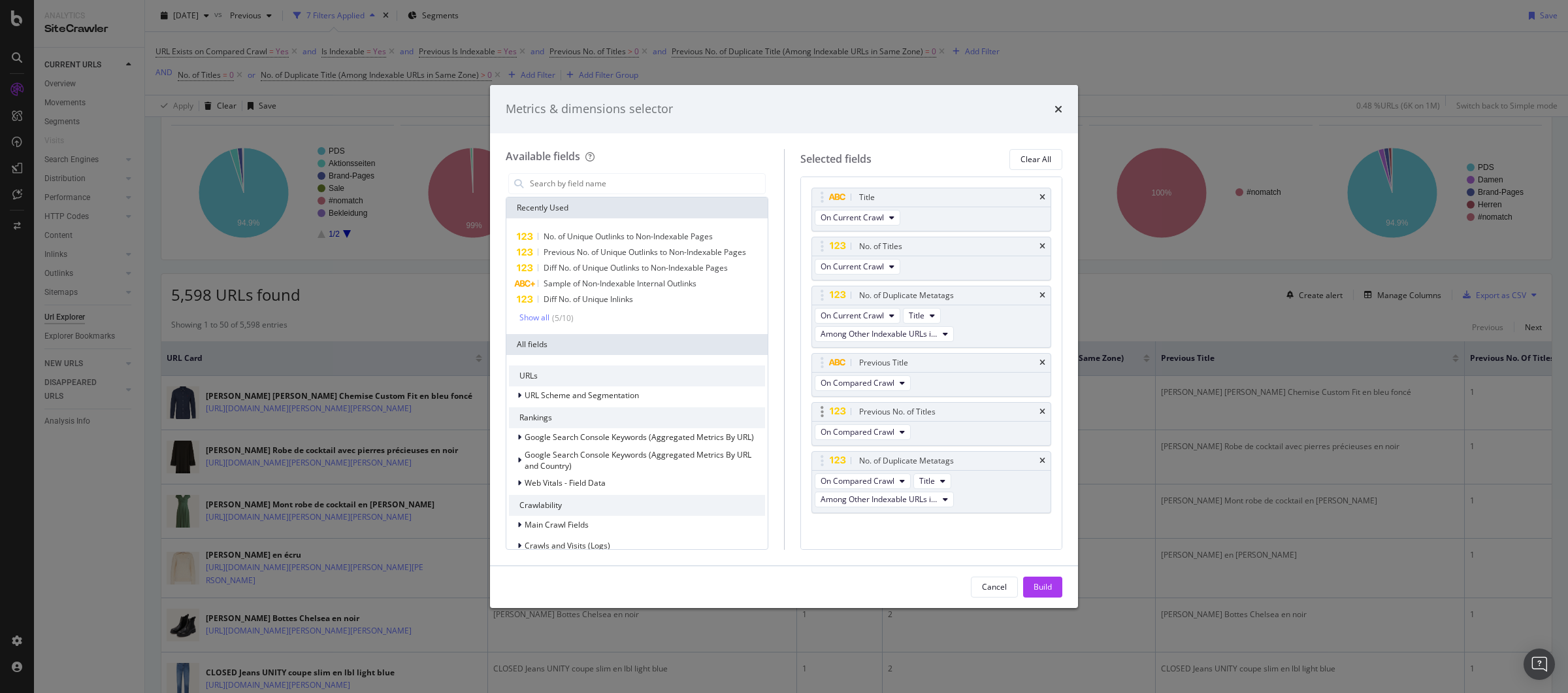
click at [1026, 415] on div "Previous No. of Titles" at bounding box center [932, 412] width 239 height 18
click at [1039, 414] on icon "times" at bounding box center [1042, 412] width 6 height 8
click at [1040, 413] on icon "times" at bounding box center [1042, 412] width 6 height 8
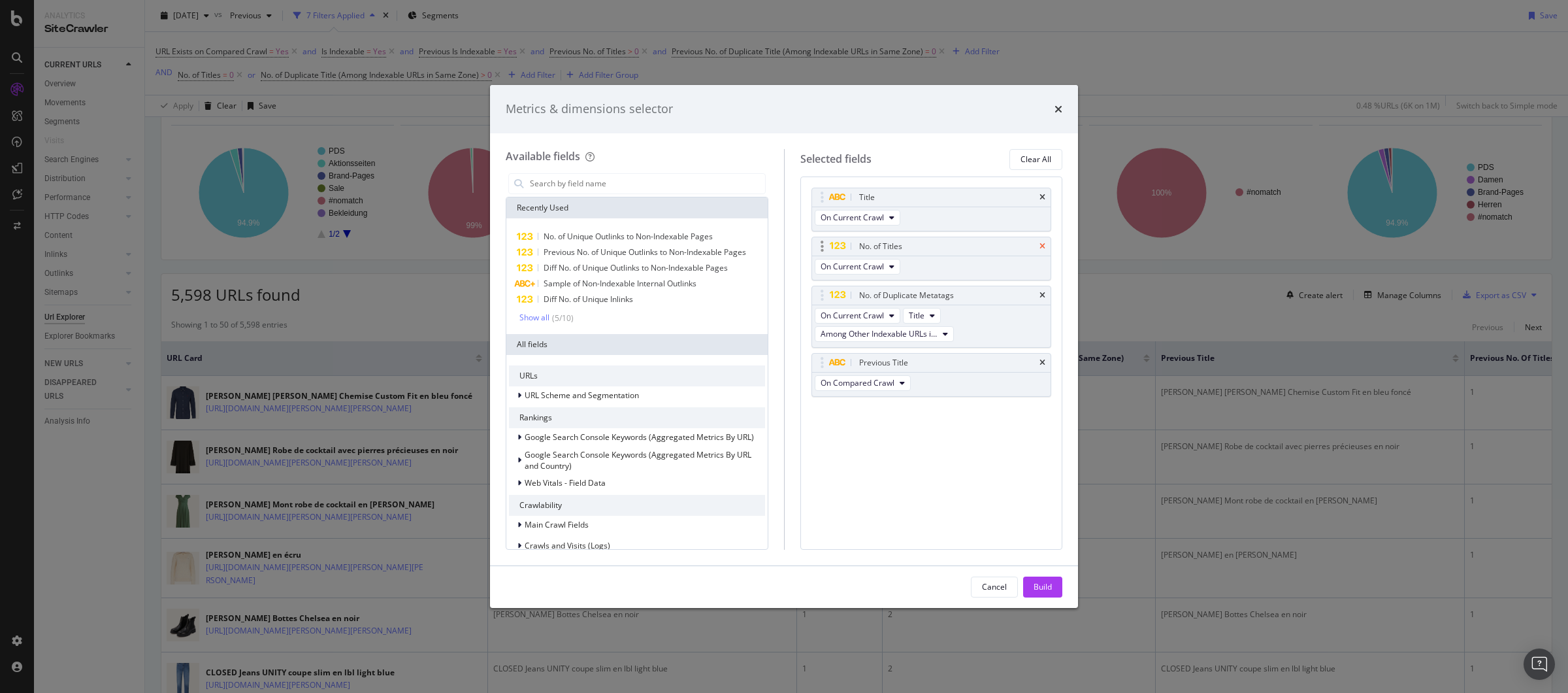
click at [1044, 245] on icon "times" at bounding box center [1042, 246] width 6 height 8
click at [1041, 247] on icon "times" at bounding box center [1042, 246] width 6 height 8
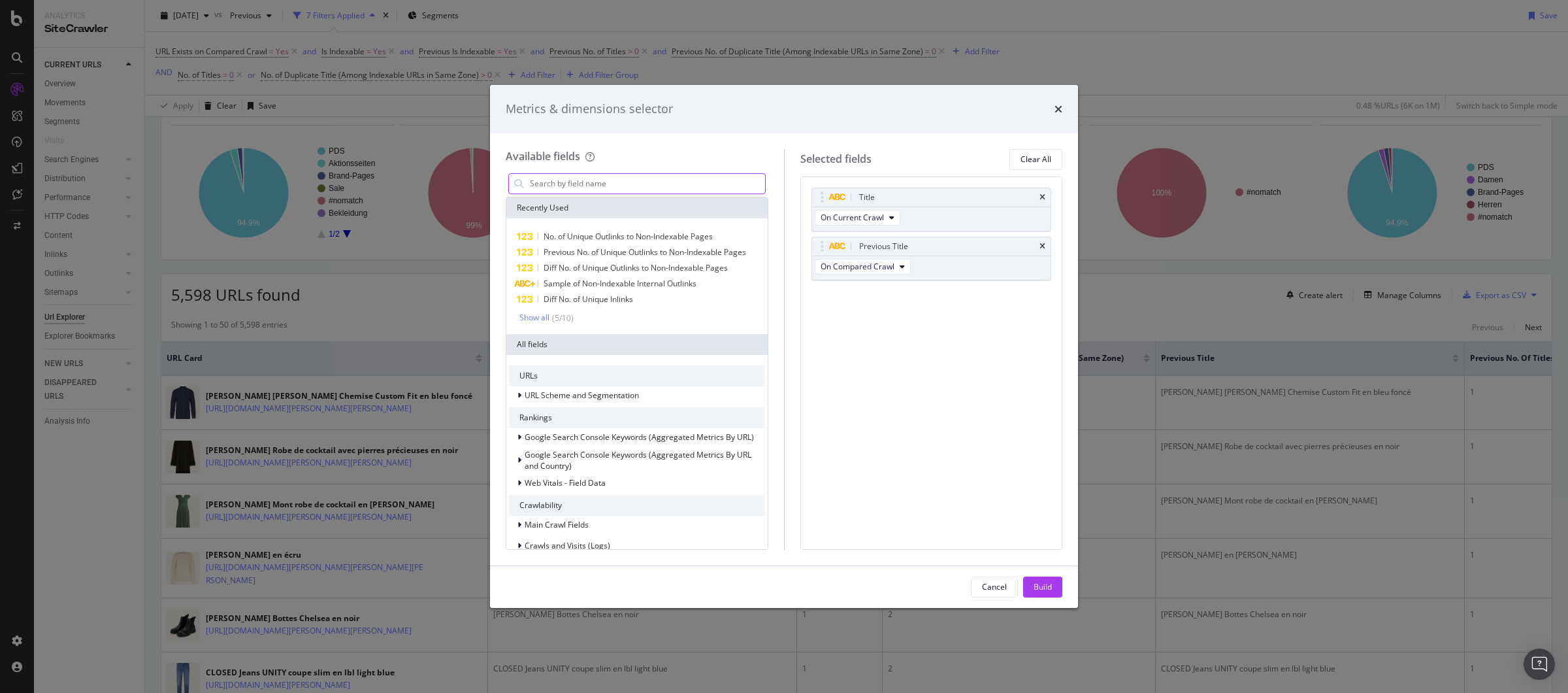
click at [599, 186] on input "modal" at bounding box center [647, 183] width 237 height 20
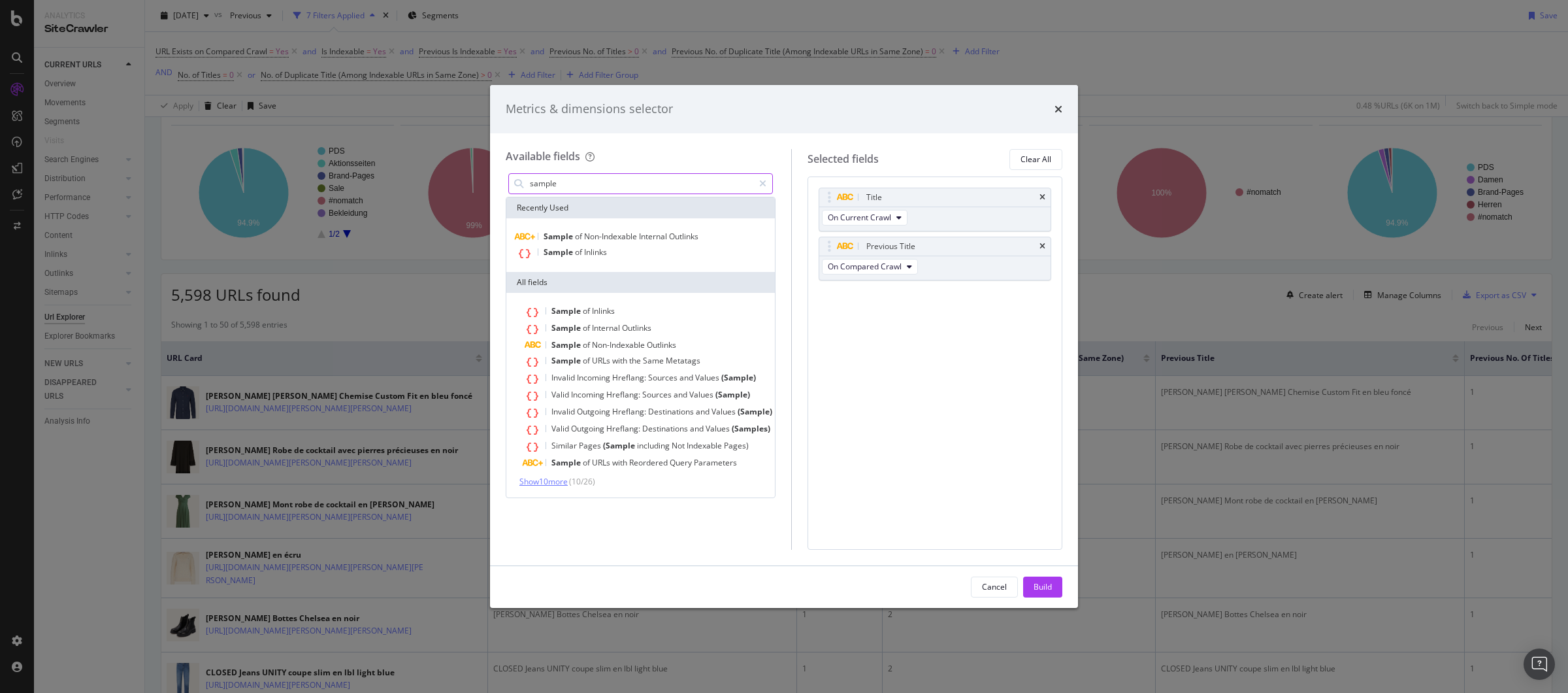
type input "sample"
click at [558, 481] on span "Show 10 more" at bounding box center [543, 481] width 48 height 11
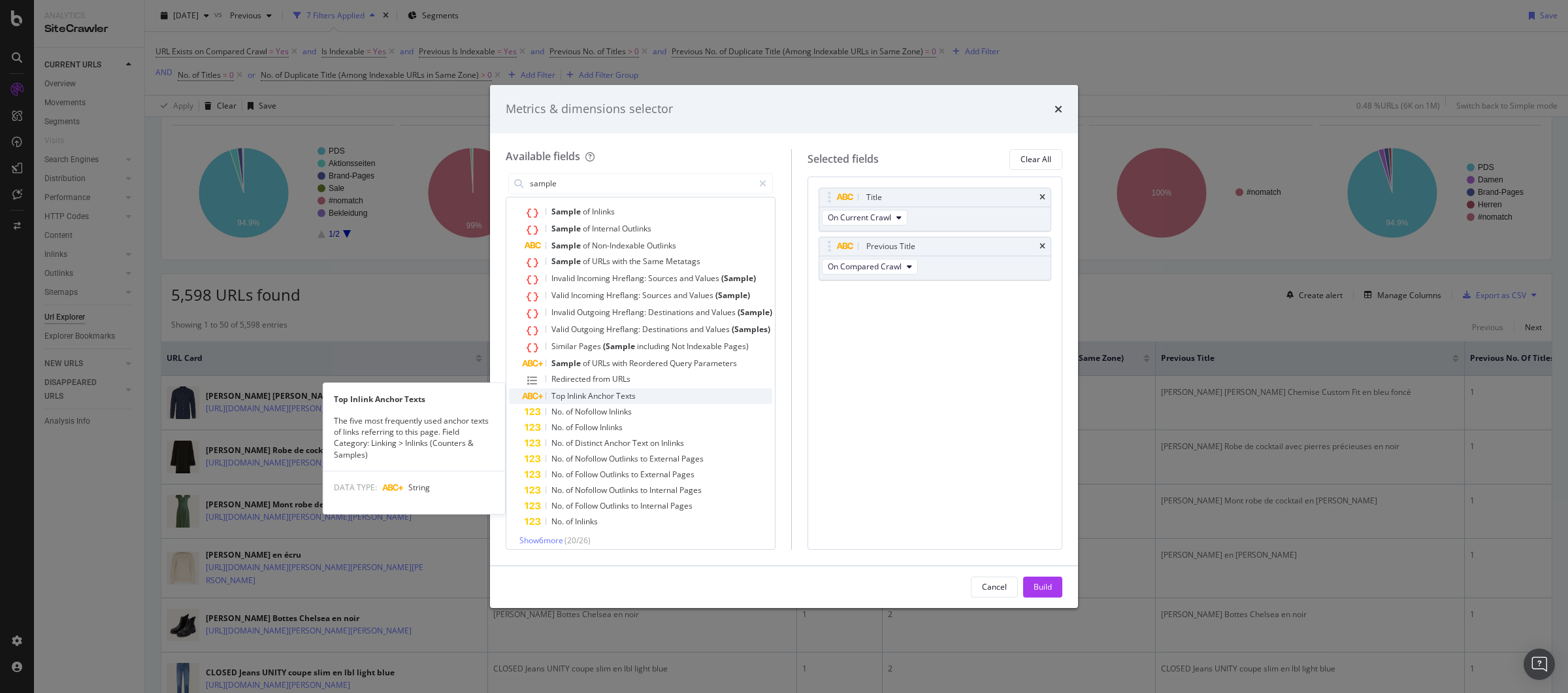
scroll to position [106, 0]
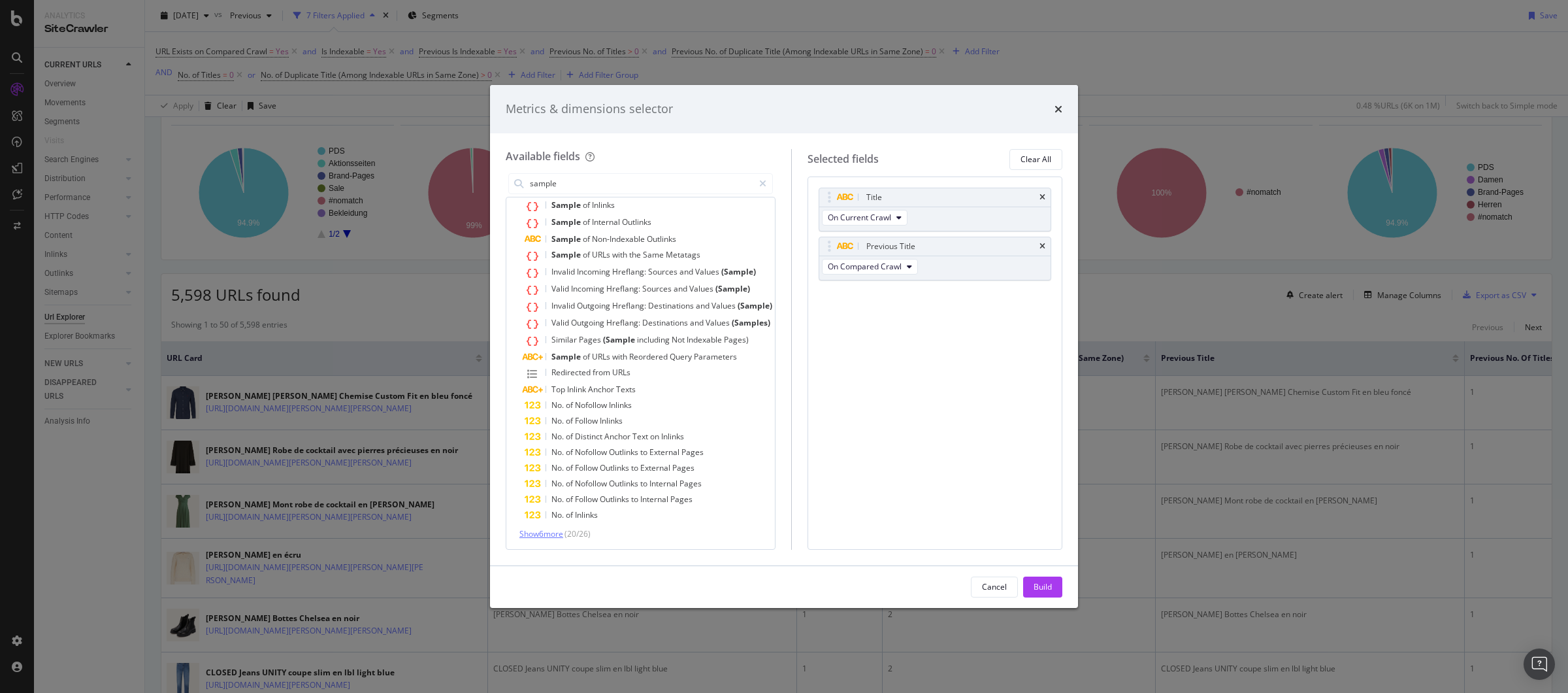
click at [551, 531] on span "Show 6 more" at bounding box center [541, 533] width 44 height 11
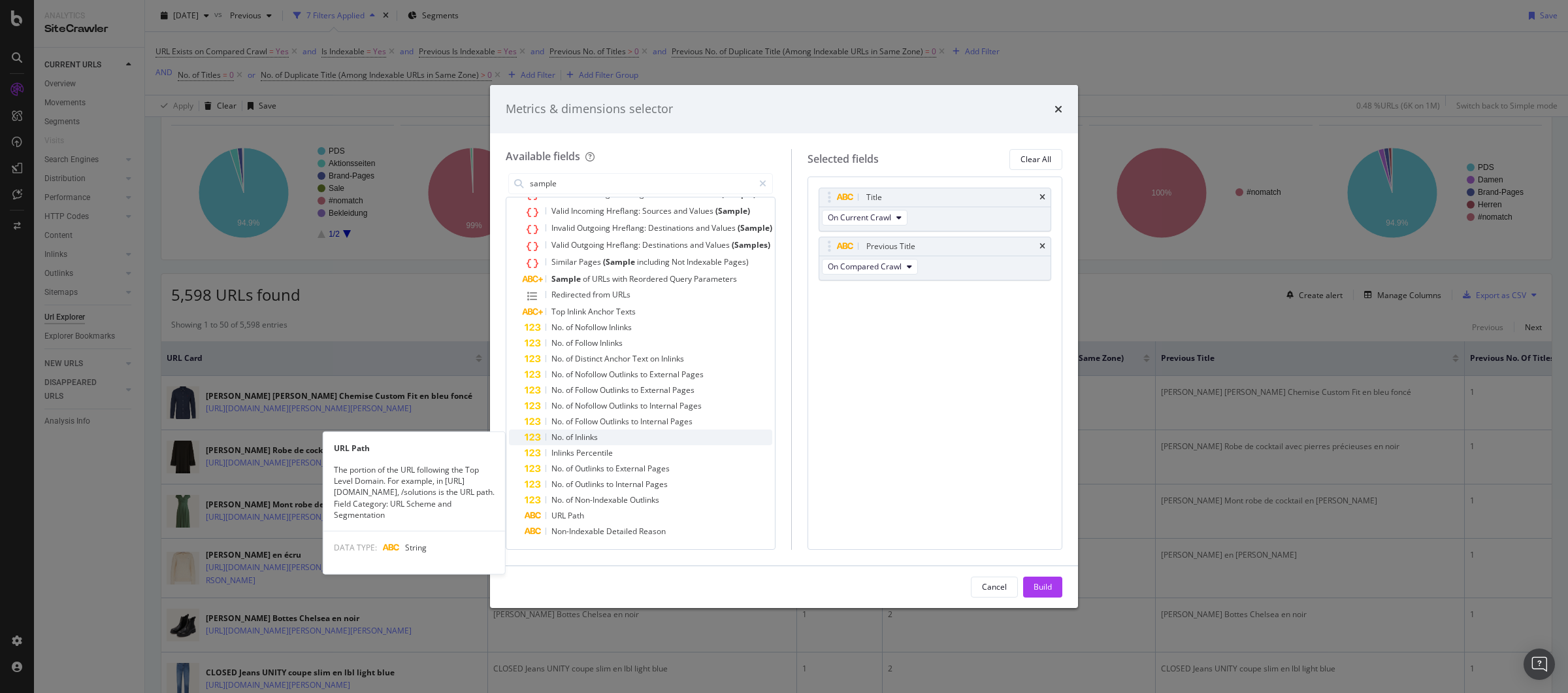
scroll to position [0, 0]
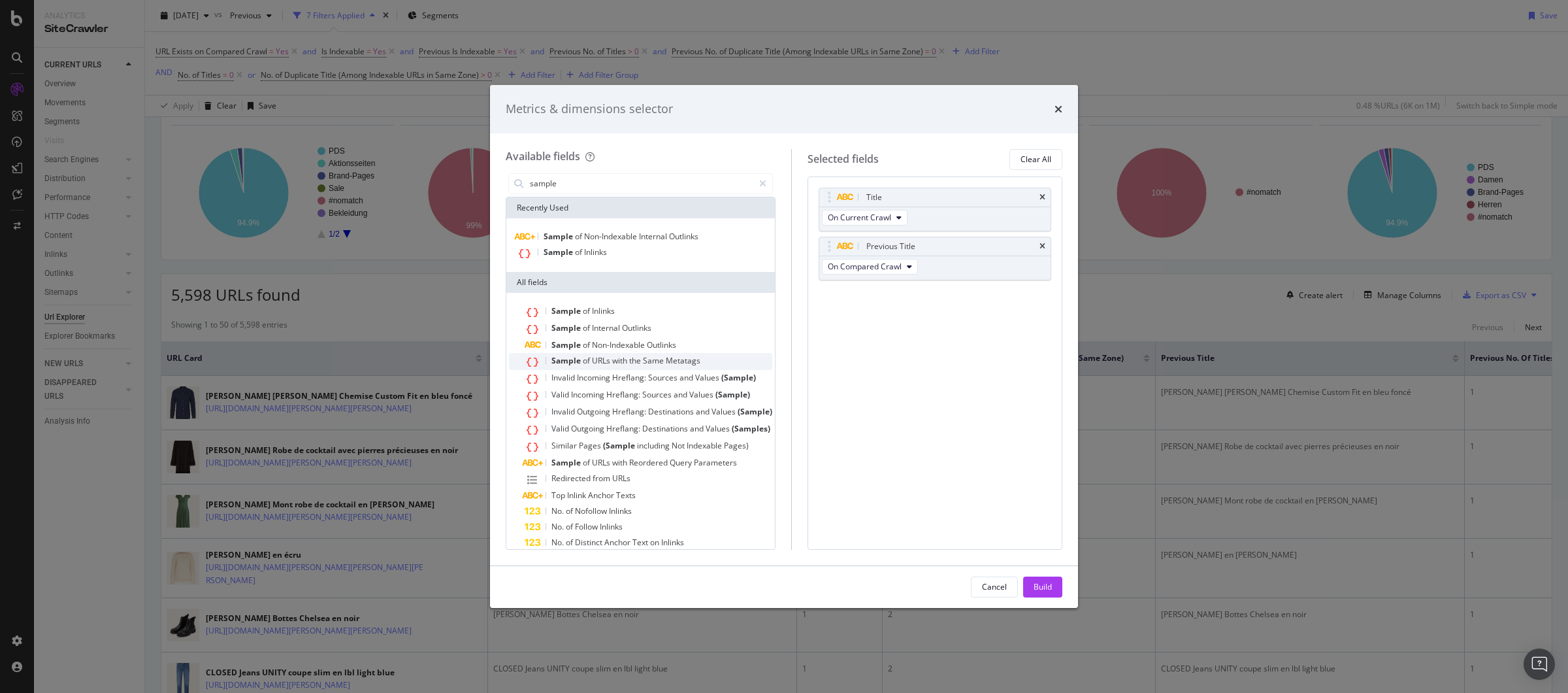
click at [600, 357] on span "URLs" at bounding box center [602, 360] width 20 height 11
click at [1048, 587] on div "Build" at bounding box center [1042, 586] width 18 height 11
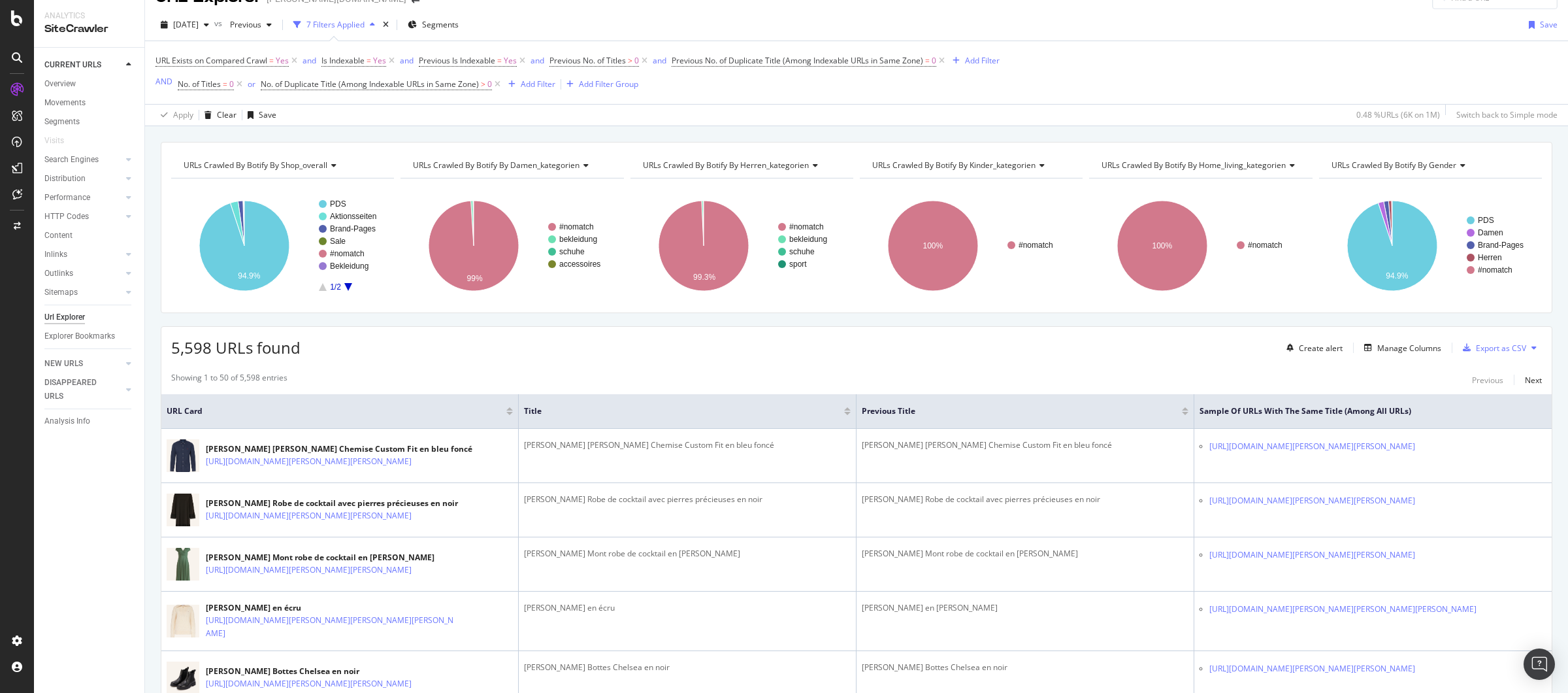
scroll to position [54, 0]
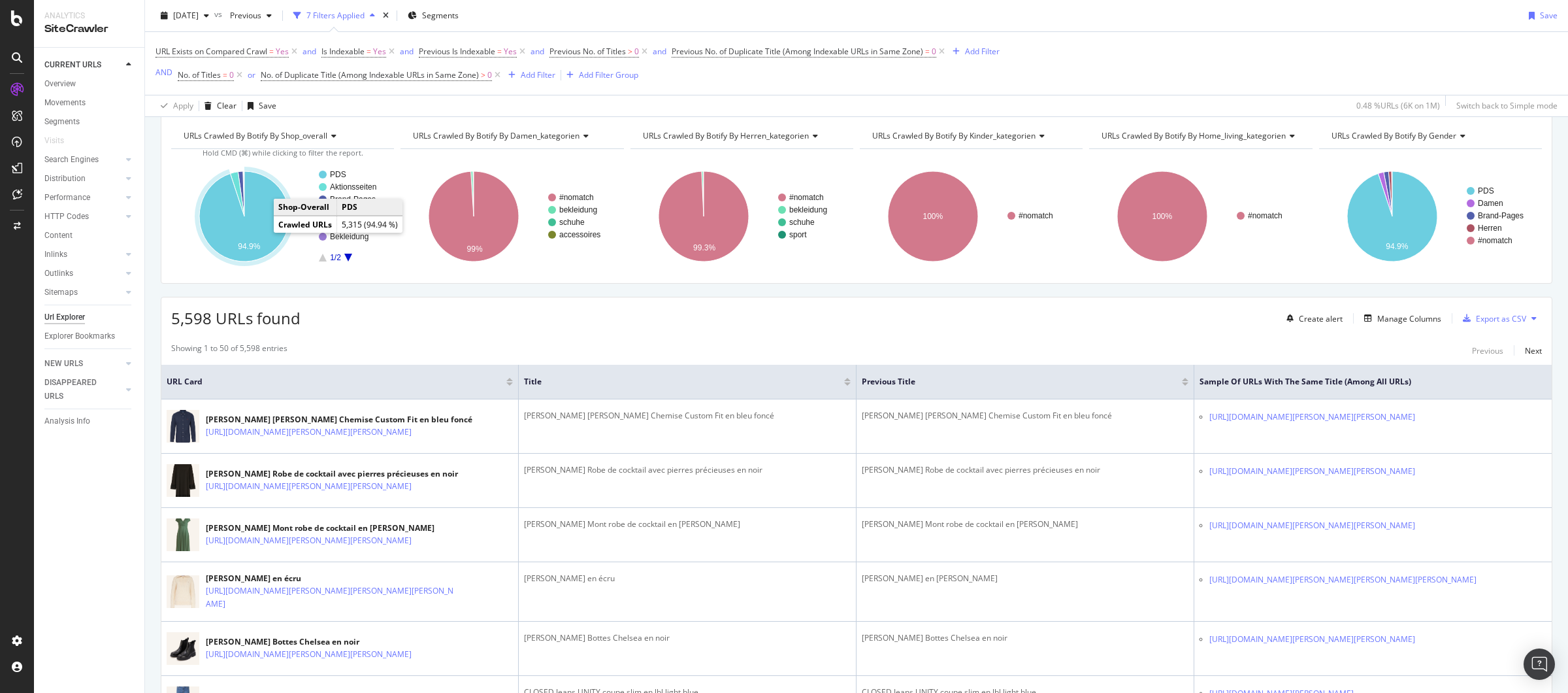
click at [267, 228] on icon "A chart." at bounding box center [244, 216] width 90 height 90
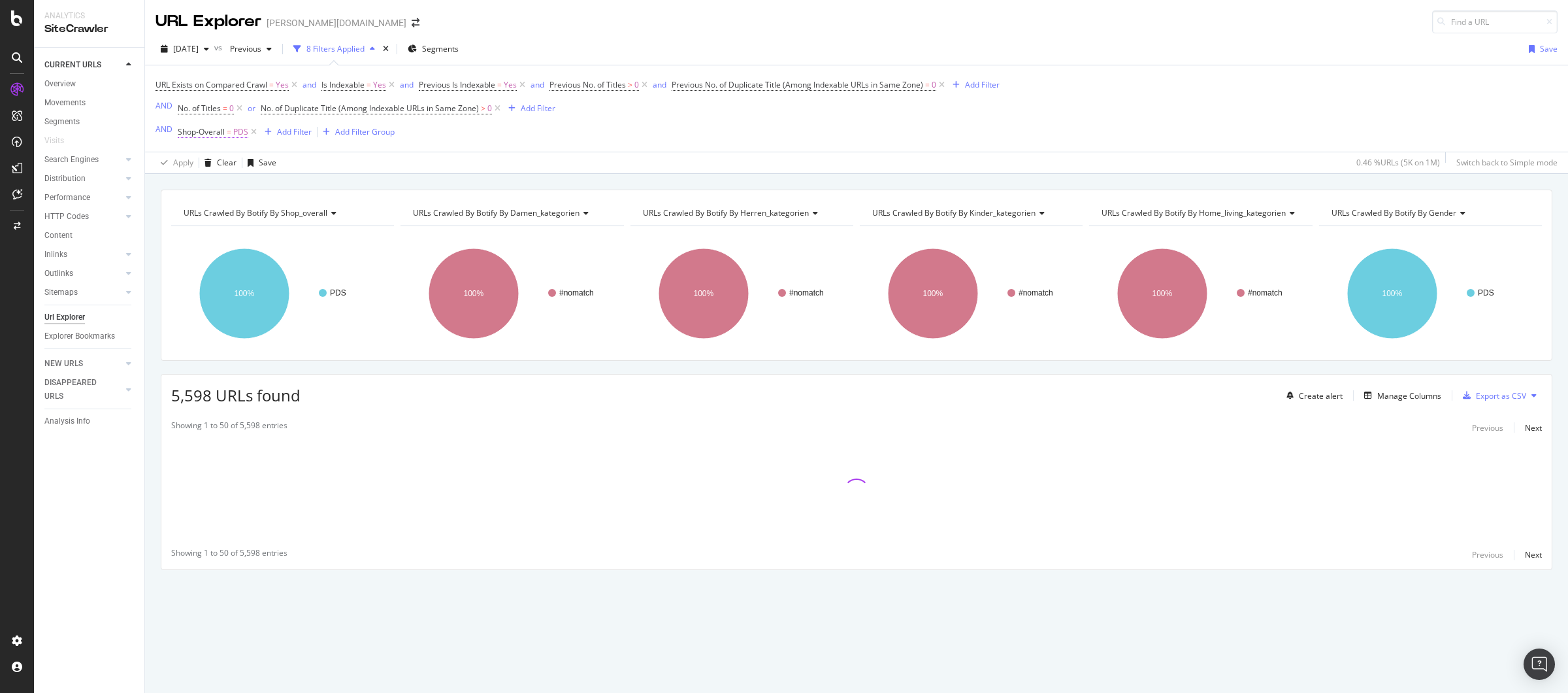
click at [214, 132] on span "Shop-Overall" at bounding box center [201, 131] width 47 height 11
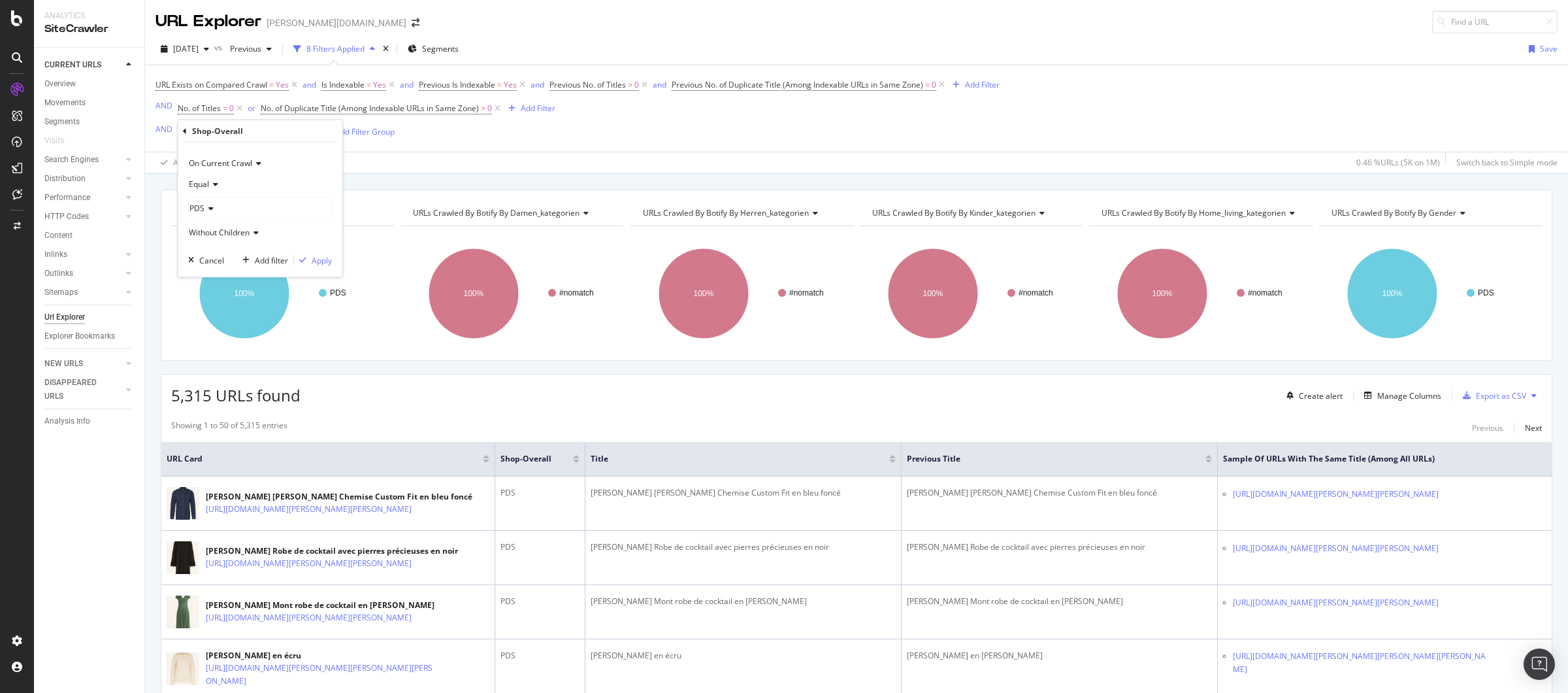
click at [212, 185] on icon at bounding box center [213, 184] width 9 height 8
click at [213, 227] on span "Not Equal" at bounding box center [212, 227] width 35 height 11
click at [319, 259] on div "Apply" at bounding box center [322, 259] width 20 height 11
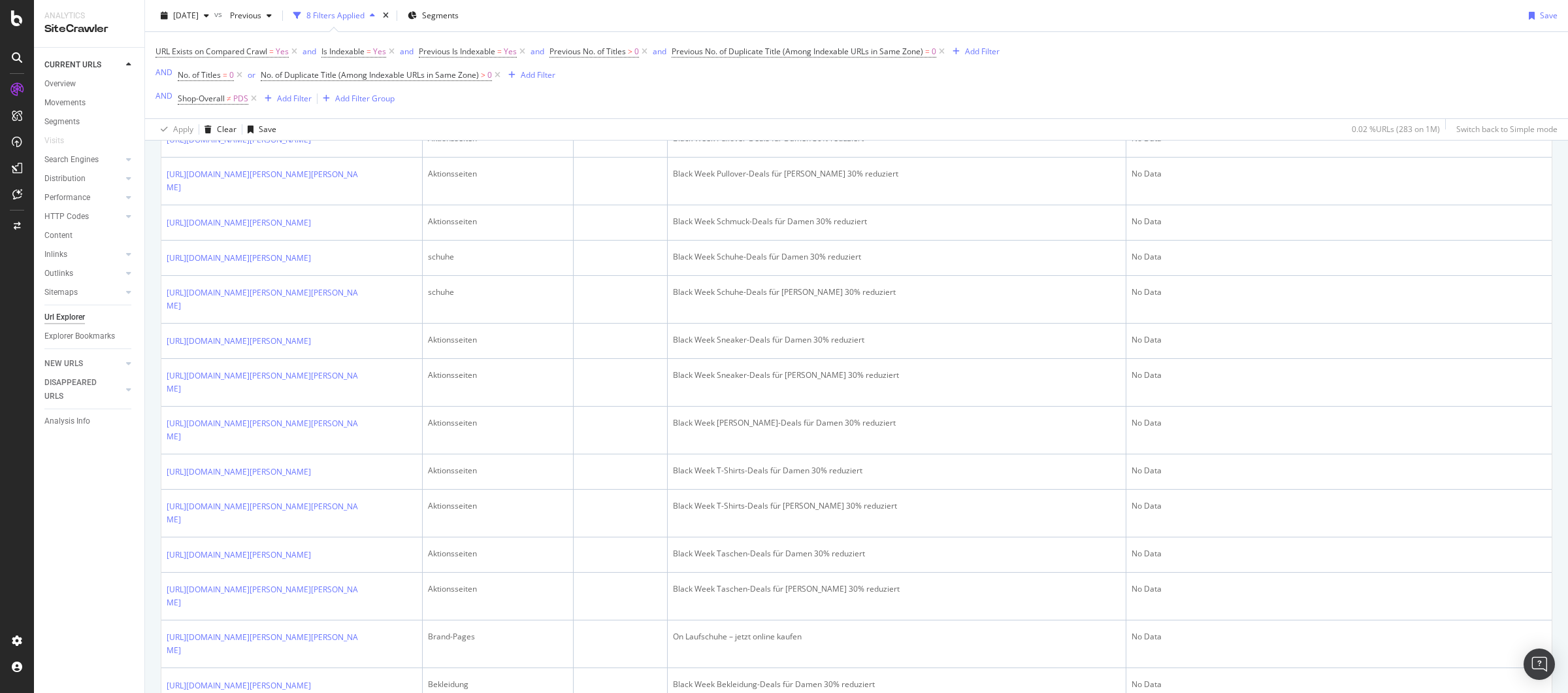
scroll to position [1574, 0]
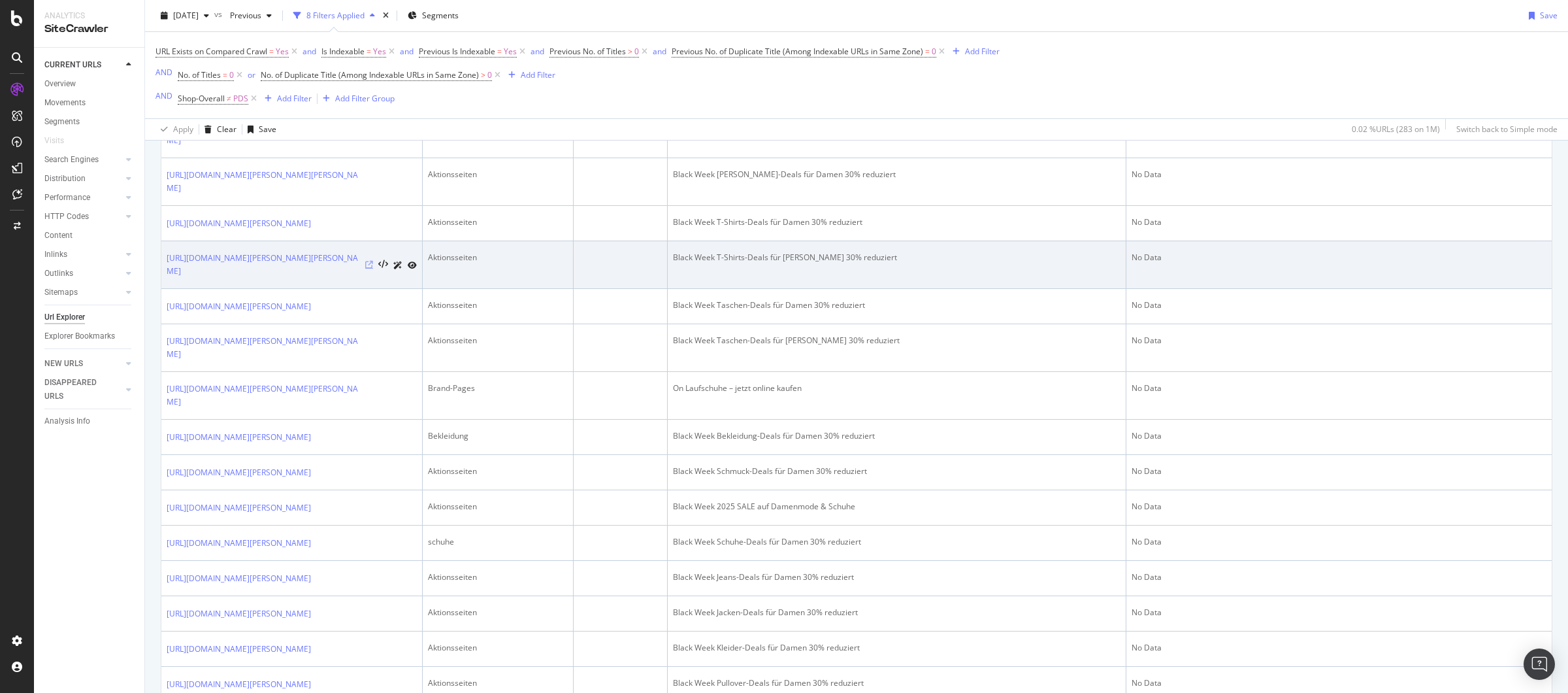
click at [369, 268] on icon at bounding box center [369, 264] width 8 height 8
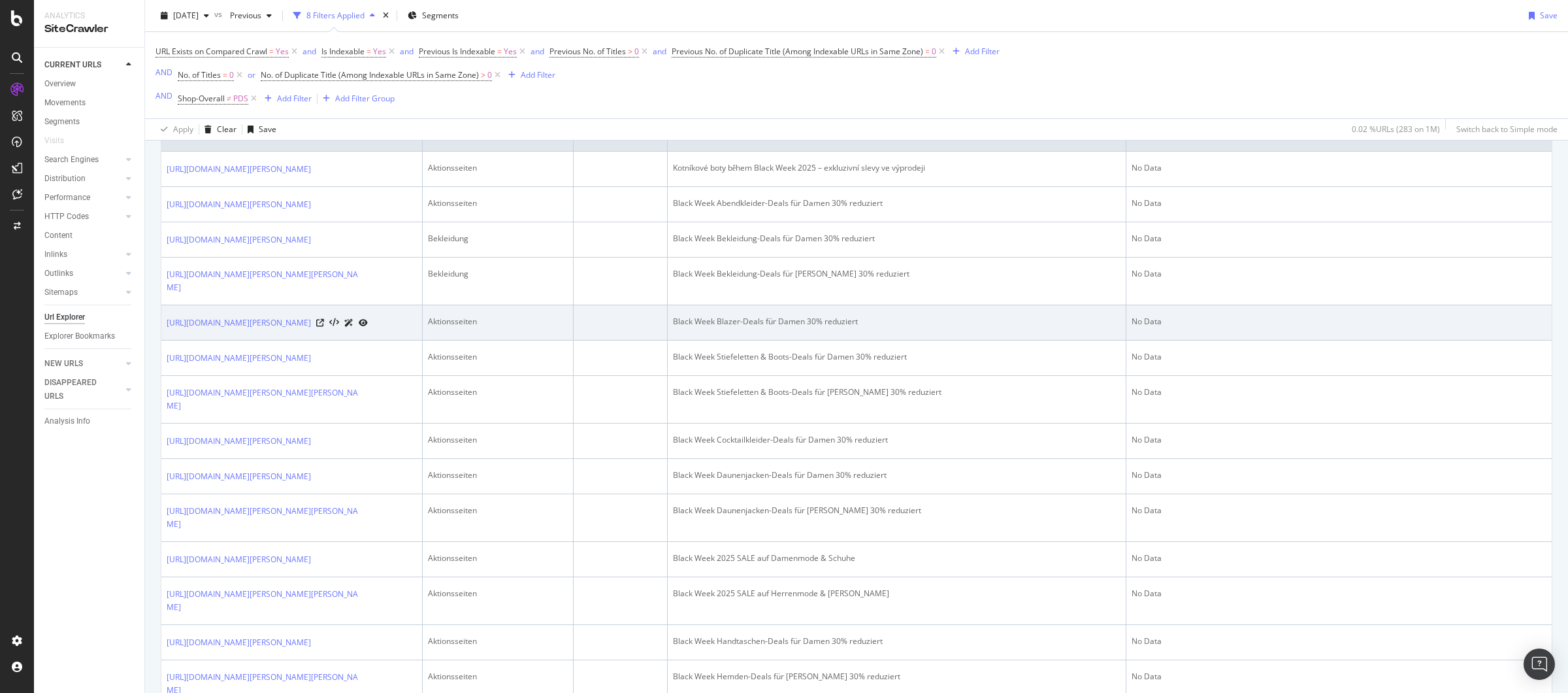
scroll to position [0, 0]
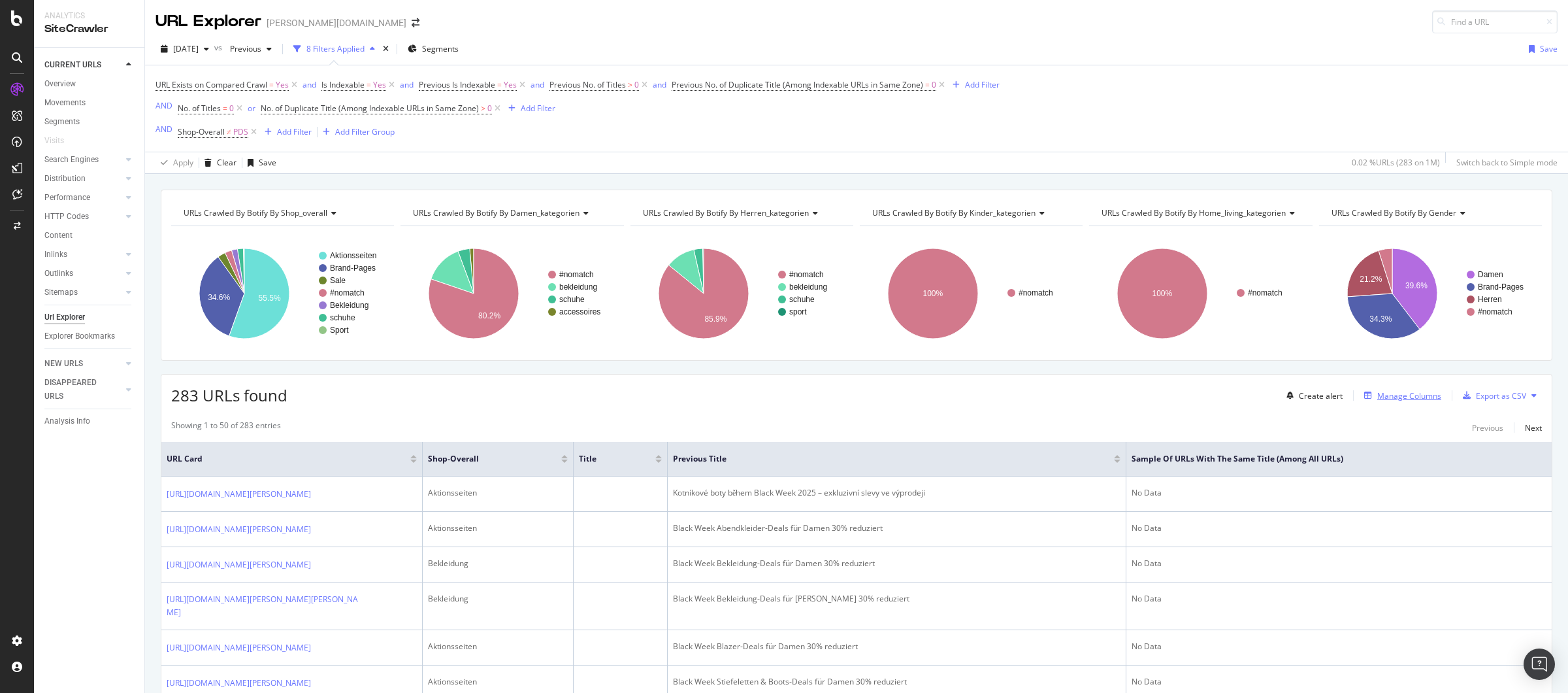
click at [1381, 396] on div "Manage Columns" at bounding box center [1410, 395] width 64 height 11
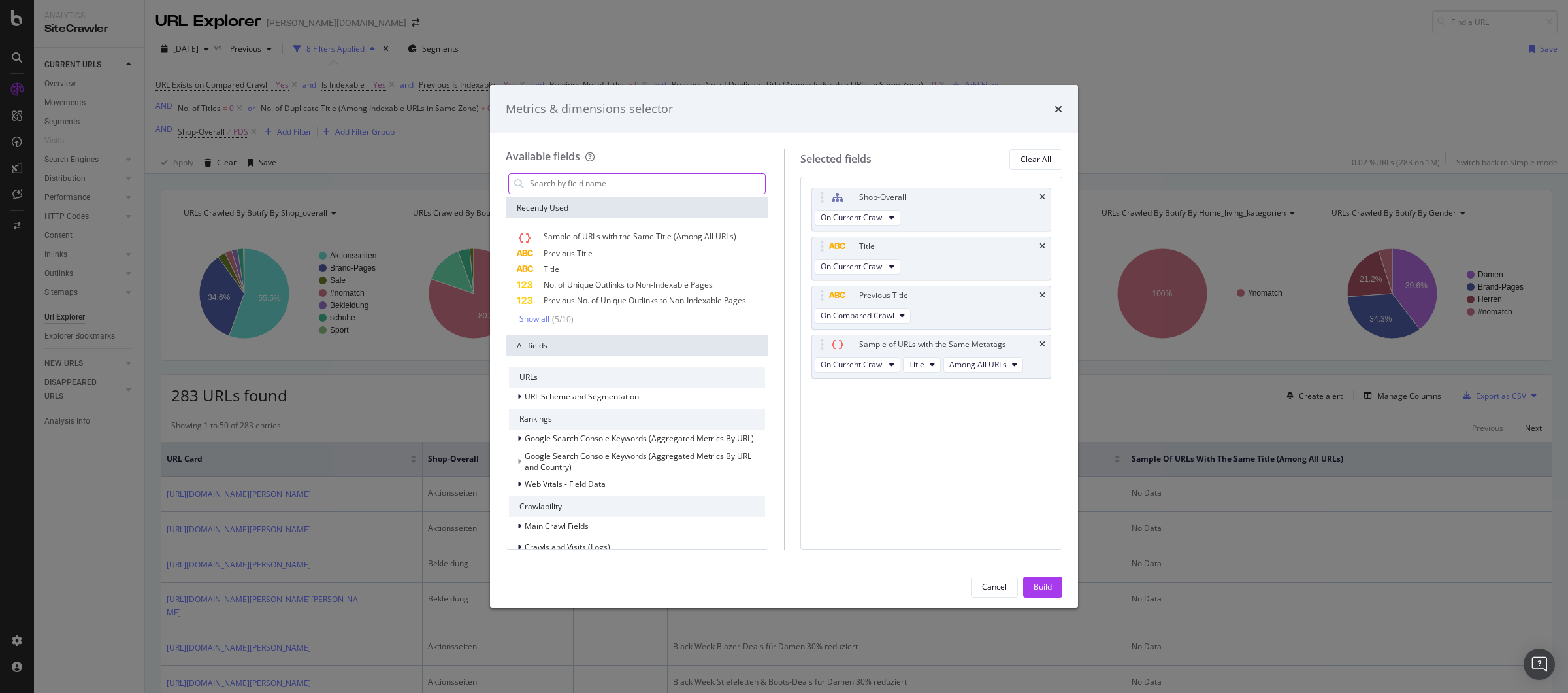
click at [607, 182] on input "modal" at bounding box center [647, 183] width 237 height 20
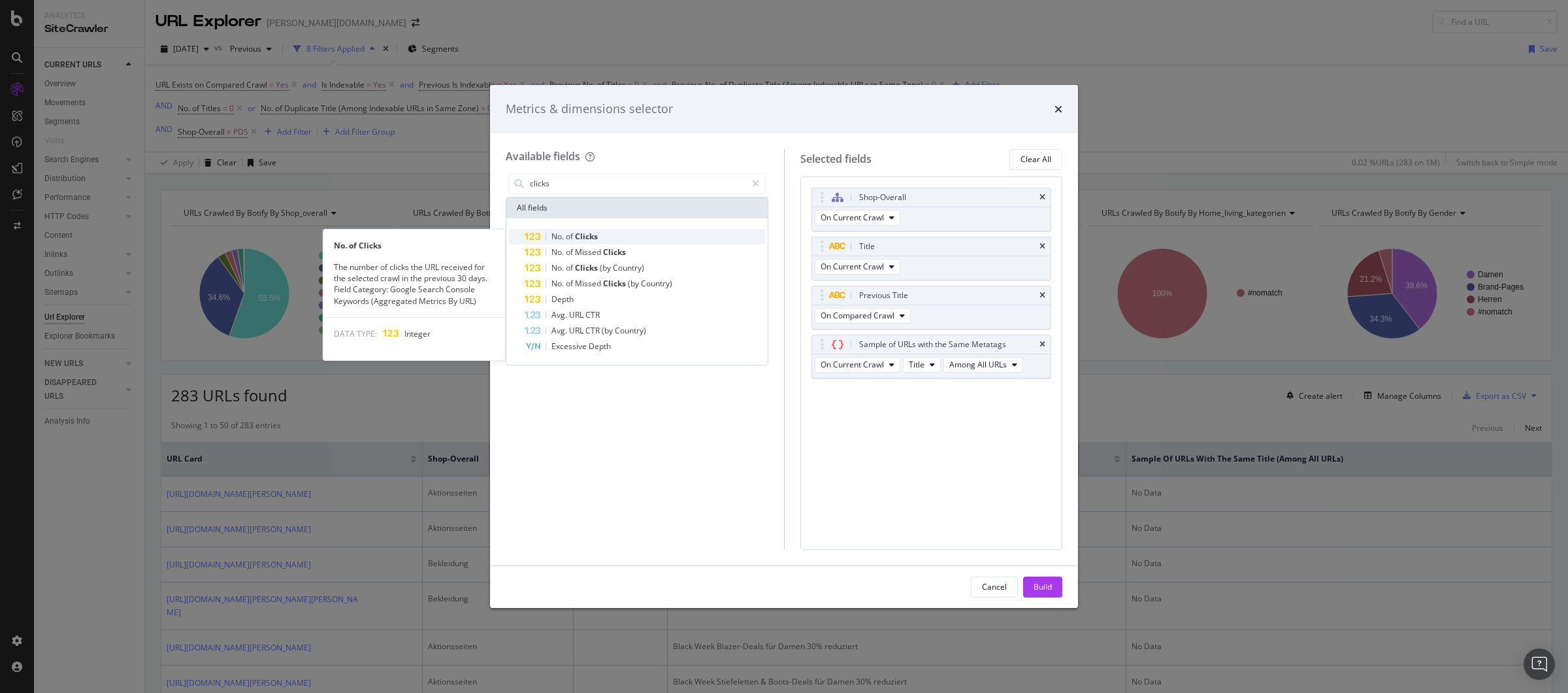
type input "clicks"
click at [590, 236] on span "Clicks" at bounding box center [587, 236] width 23 height 11
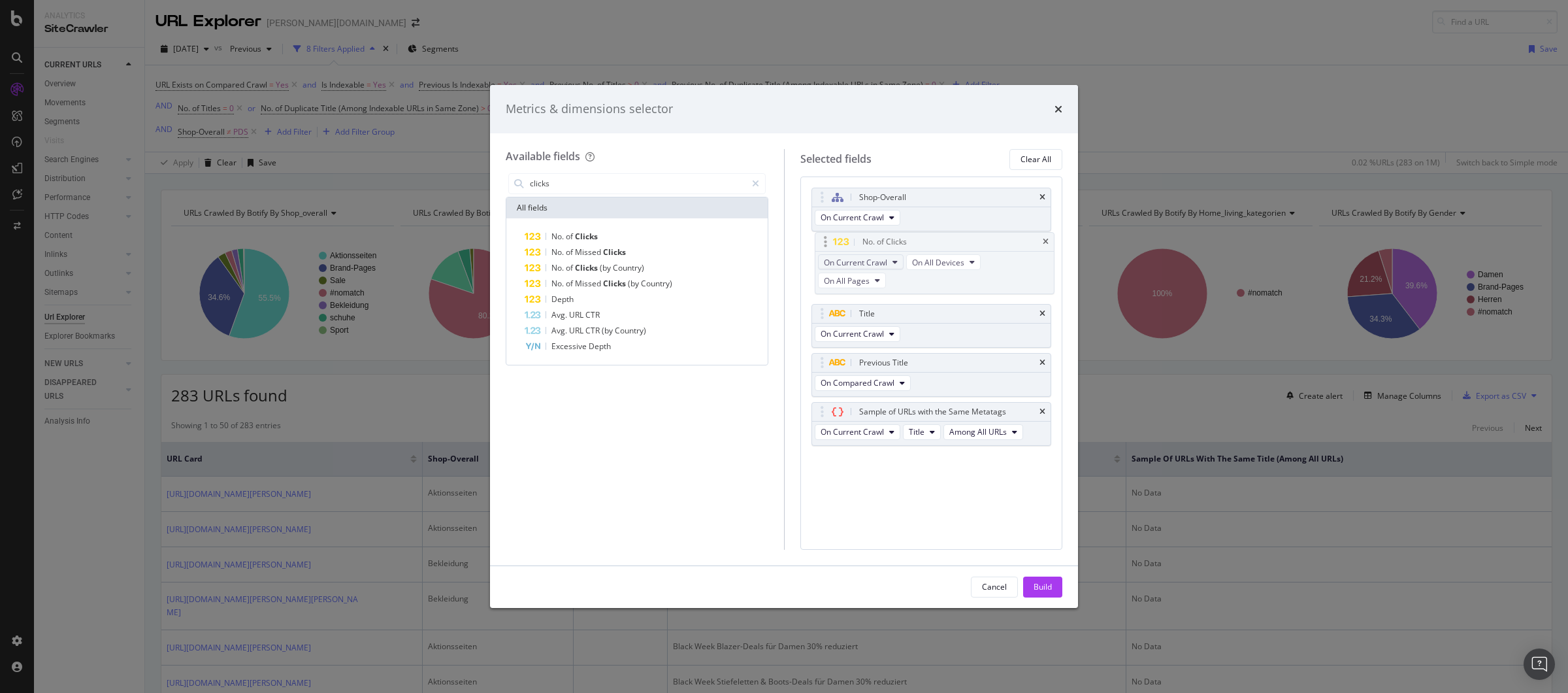
drag, startPoint x: 823, startPoint y: 393, endPoint x: 822, endPoint y: 256, distance: 137.0
click at [826, 240] on body "Analytics SiteCrawler CURRENT URLS Overview Movements Segments Visits Search En…" at bounding box center [784, 346] width 1568 height 693
click at [1046, 591] on div "Build" at bounding box center [1042, 586] width 18 height 11
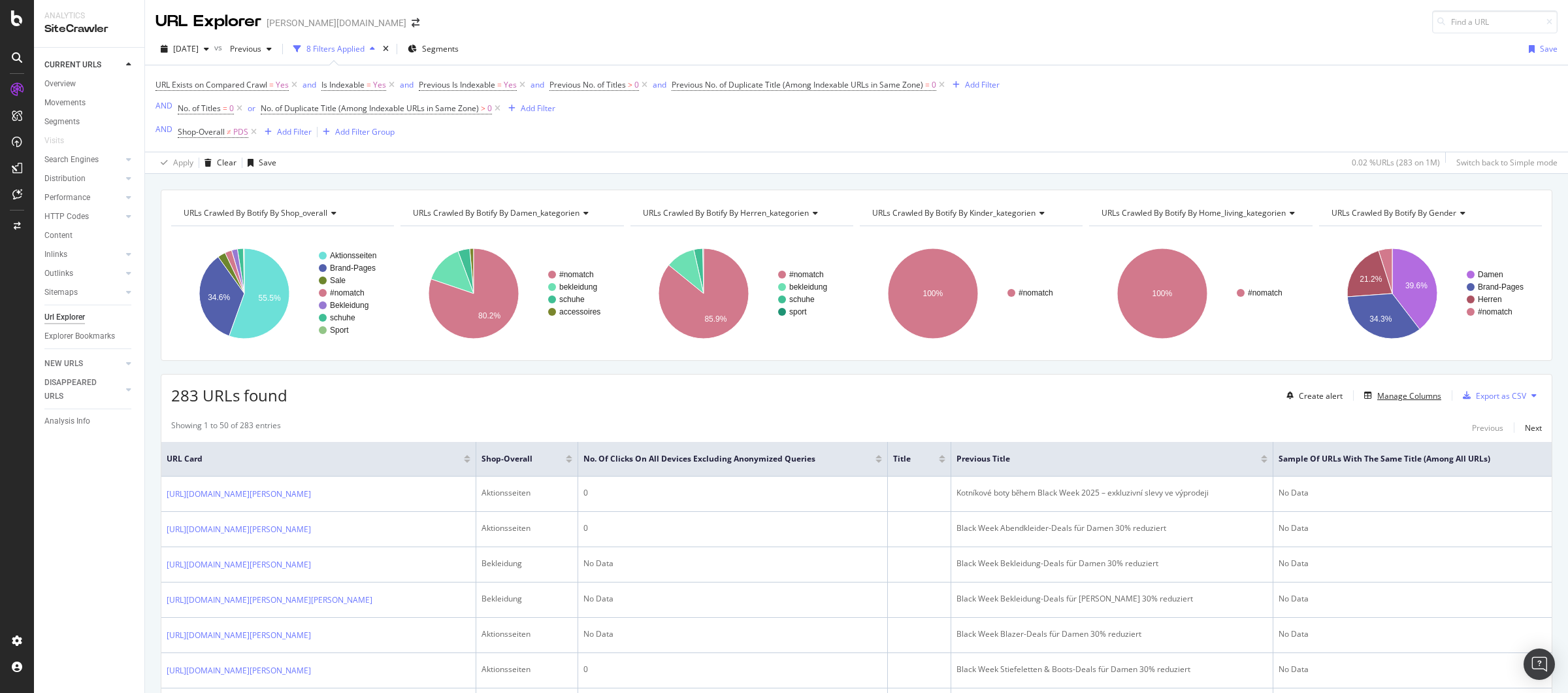
scroll to position [28, 0]
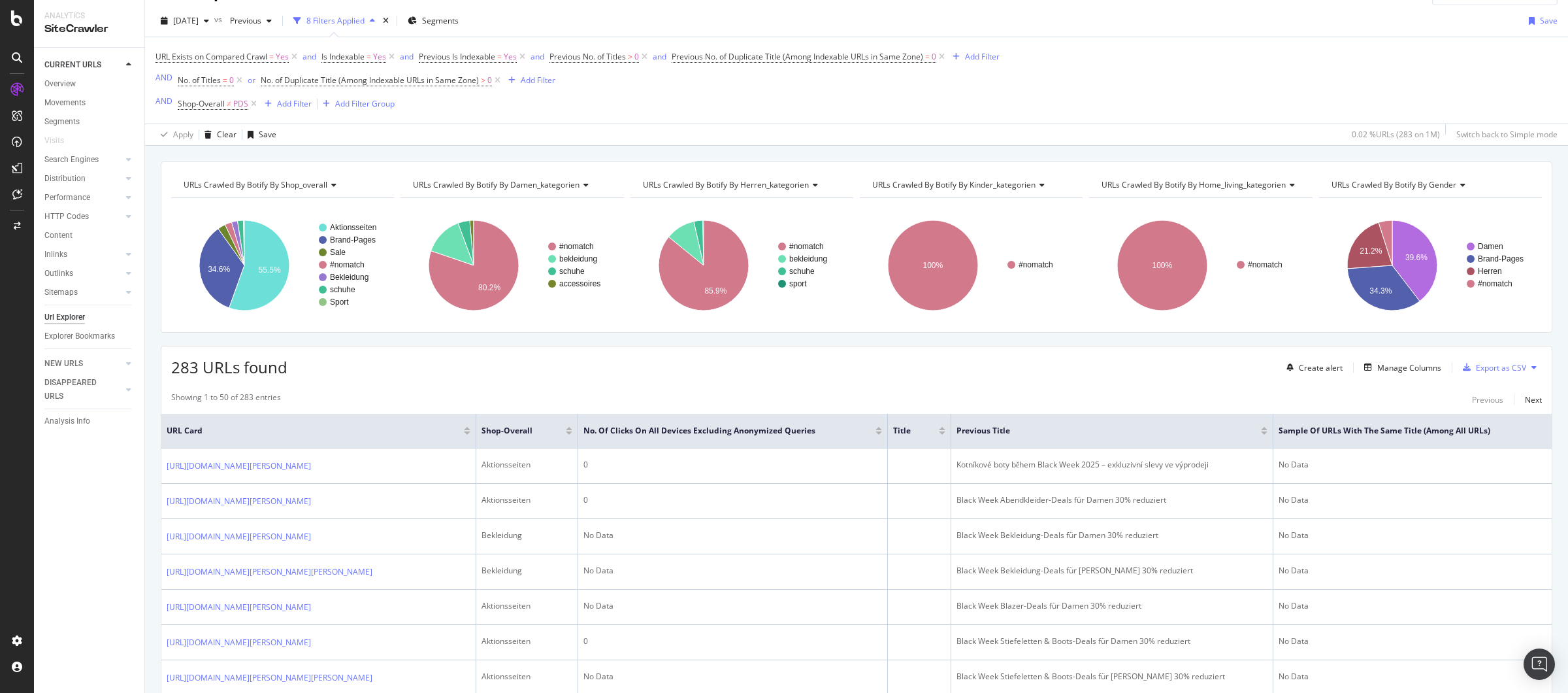
click at [882, 434] on div at bounding box center [879, 433] width 7 height 4
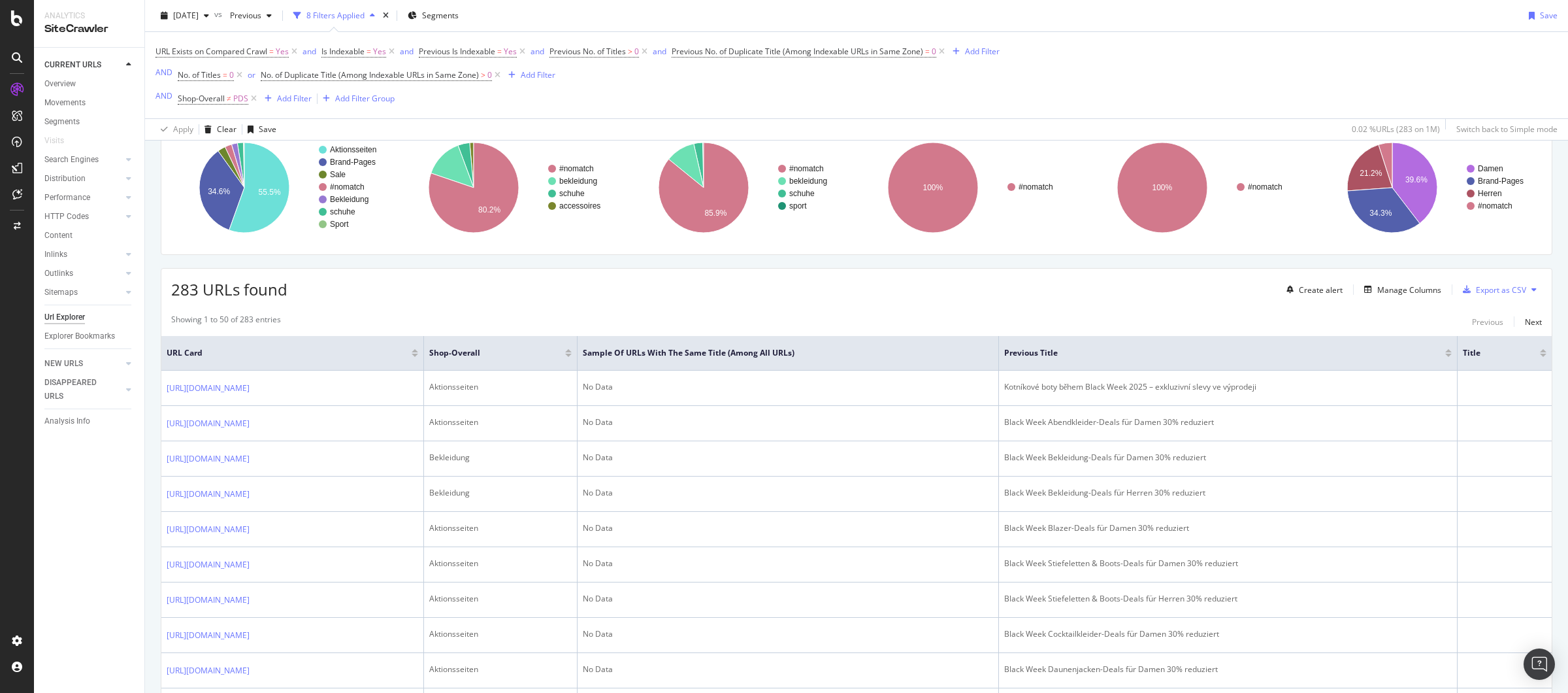
scroll to position [72, 0]
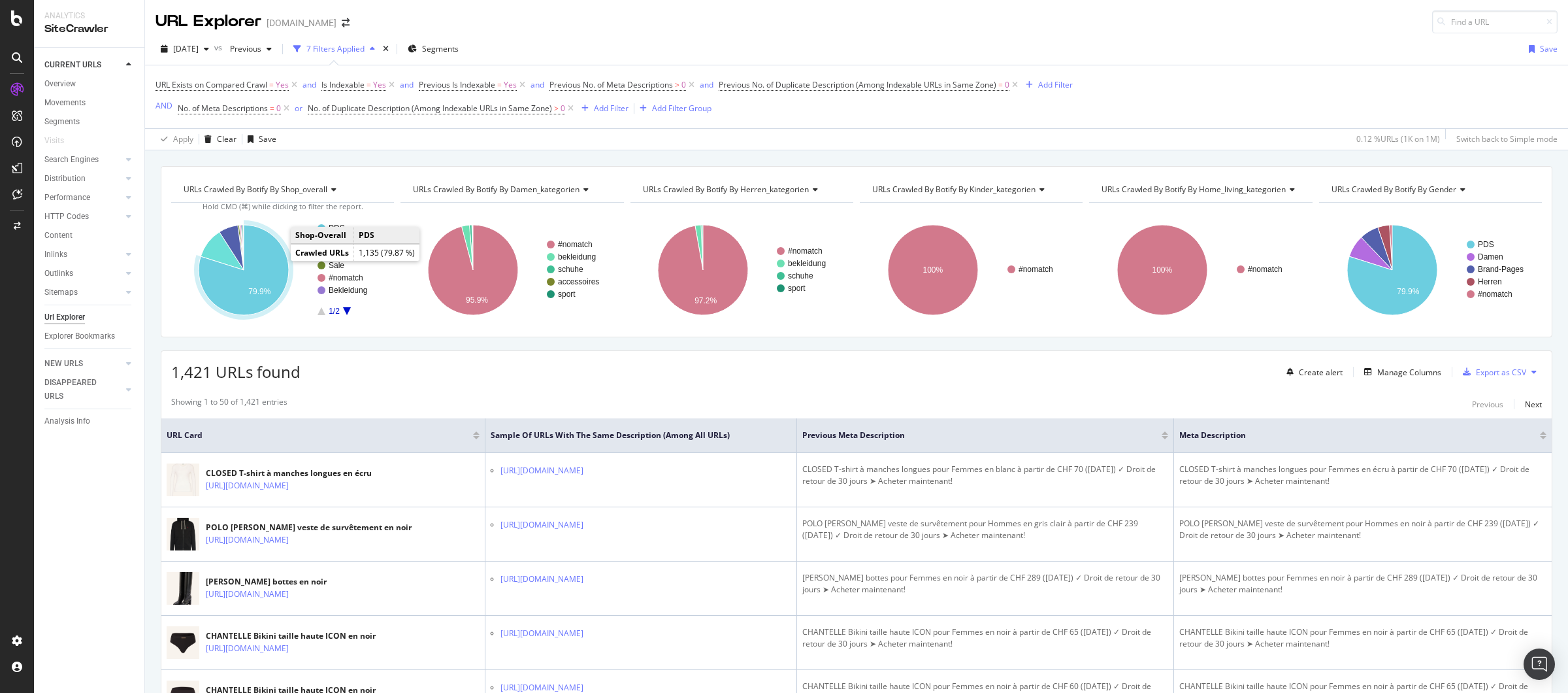
click at [272, 260] on icon "A chart." at bounding box center [244, 270] width 90 height 90
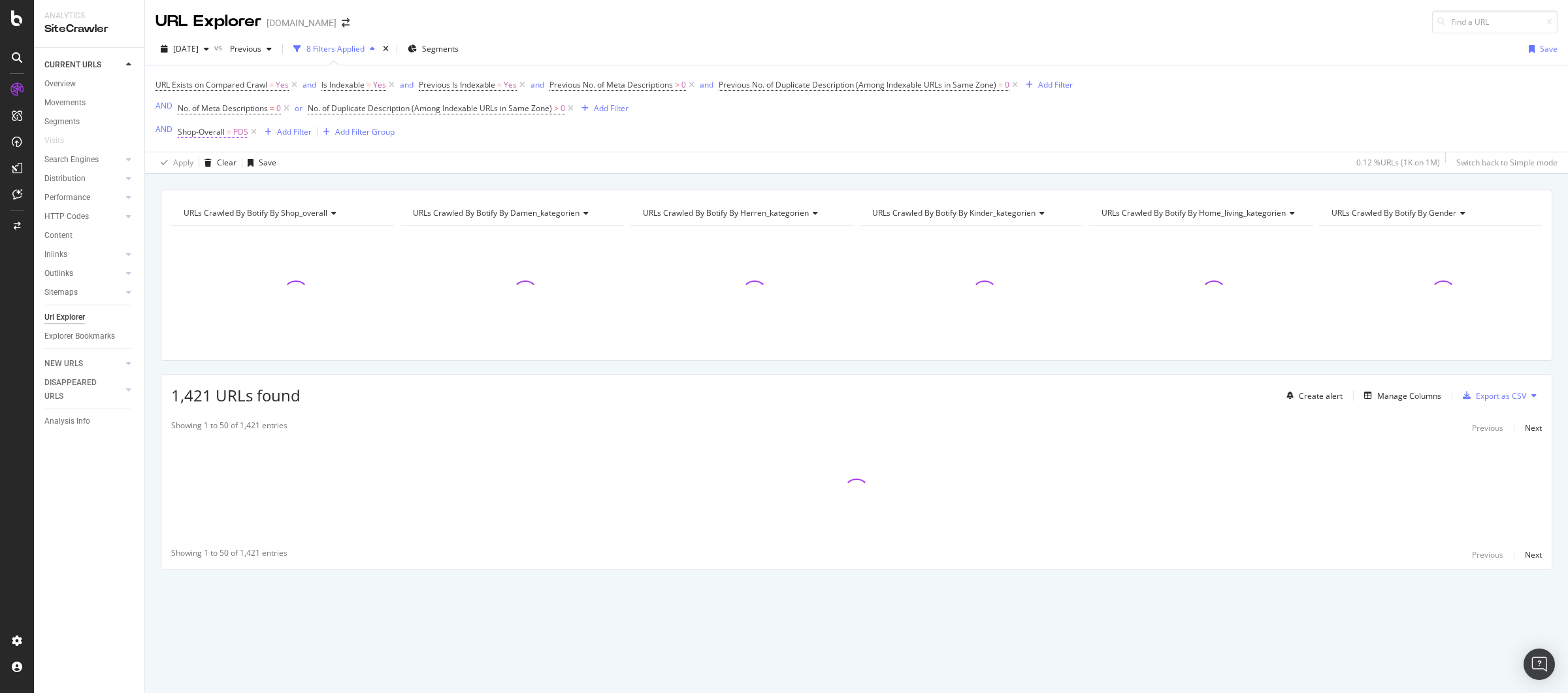
click at [221, 133] on span "Shop-Overall" at bounding box center [201, 131] width 47 height 11
click at [213, 184] on icon at bounding box center [213, 184] width 9 height 8
click at [220, 225] on span "Not Equal" at bounding box center [212, 227] width 35 height 11
click at [325, 259] on div "Apply" at bounding box center [322, 259] width 20 height 11
